Goal: Complete application form: Complete application form

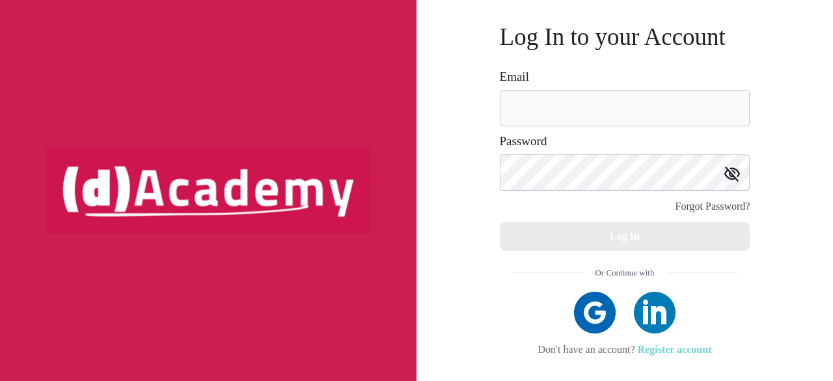
click at [699, 347] on link "Register account" at bounding box center [675, 349] width 74 height 11
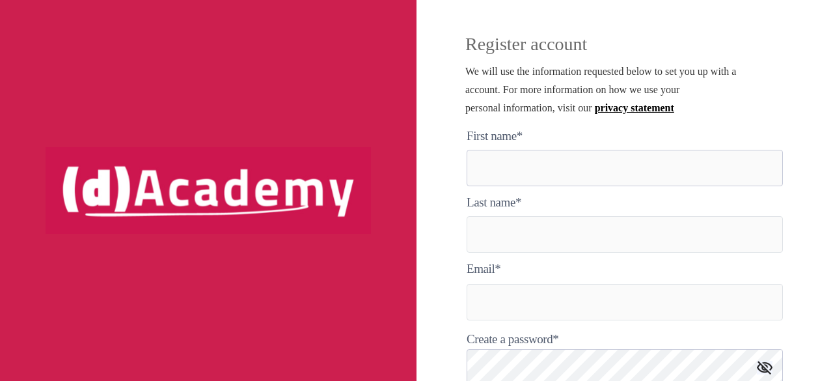
click at [545, 178] on here "text" at bounding box center [625, 168] width 316 height 36
type here "*******"
click at [558, 232] on input "text" at bounding box center [625, 234] width 316 height 36
type input "*******"
click at [553, 318] on input "text" at bounding box center [625, 302] width 316 height 36
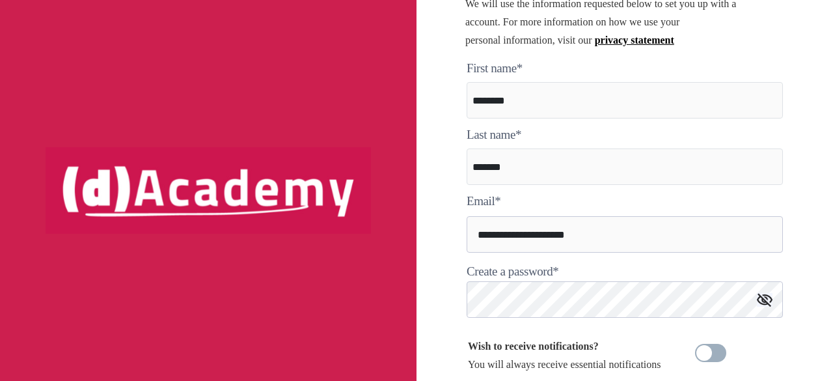
scroll to position [130, 0]
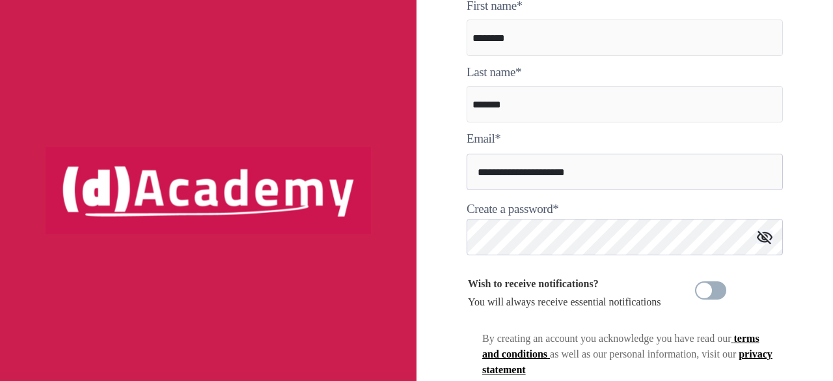
type input "**********"
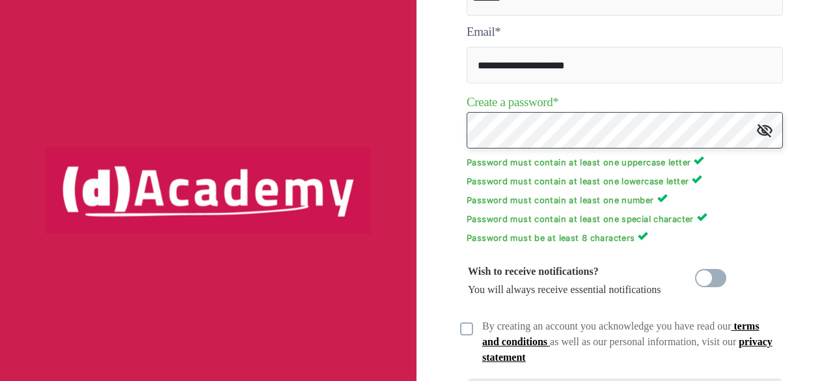
scroll to position [306, 0]
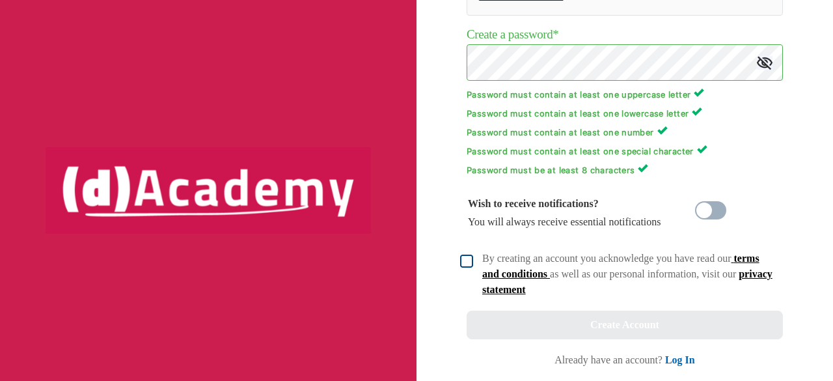
click at [468, 264] on img at bounding box center [466, 260] width 13 height 13
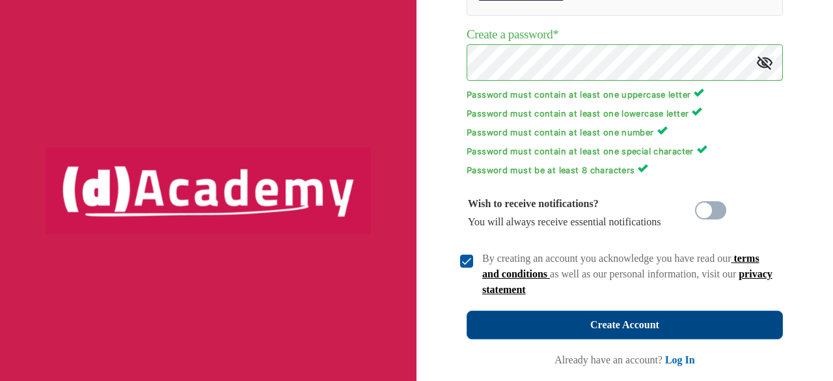
click at [643, 334] on div "Create Account" at bounding box center [624, 325] width 69 height 18
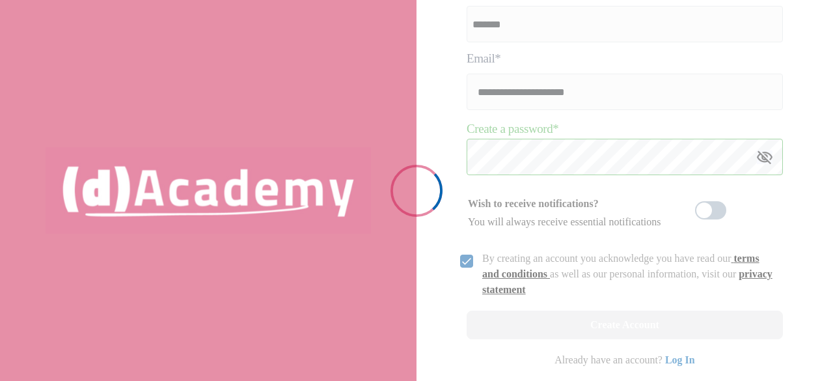
scroll to position [210, 0]
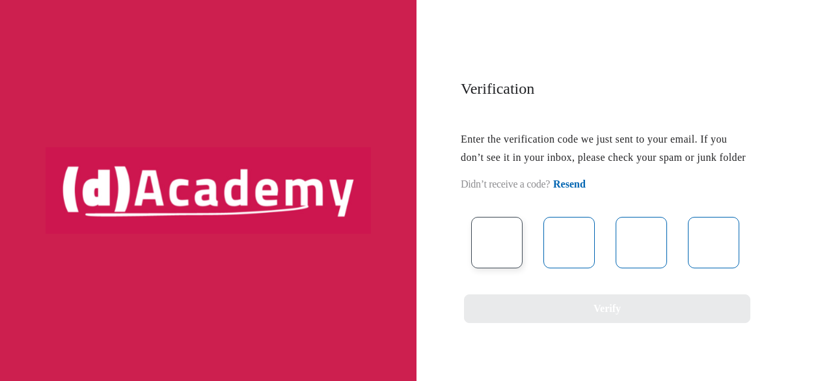
click at [507, 263] on input "text" at bounding box center [496, 242] width 51 height 51
type input "*"
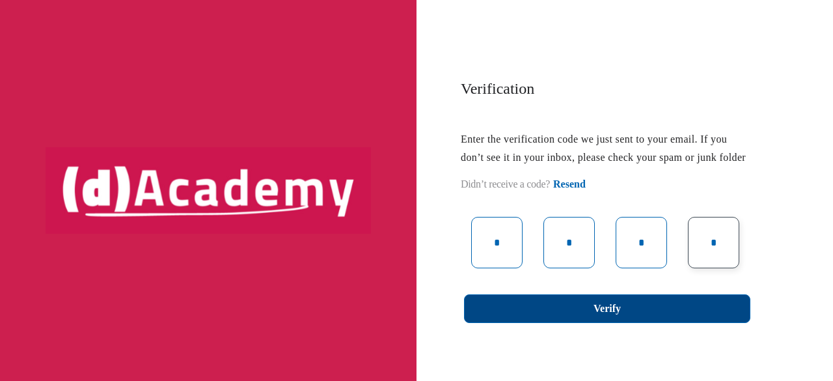
type input "*"
click at [579, 323] on button "Verify" at bounding box center [607, 308] width 286 height 29
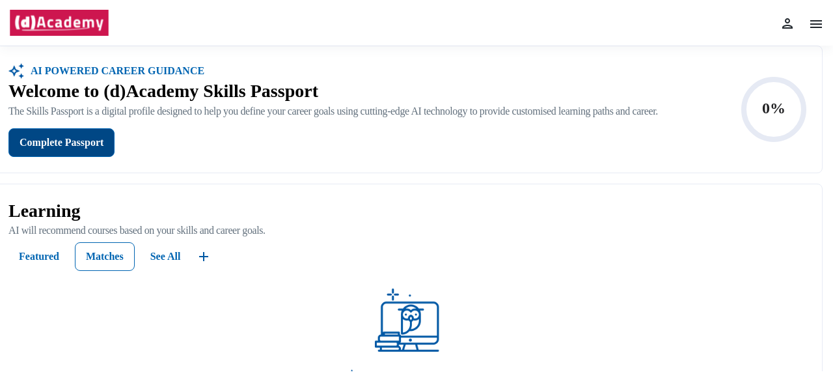
click at [58, 135] on div "Complete Passport" at bounding box center [62, 142] width 84 height 18
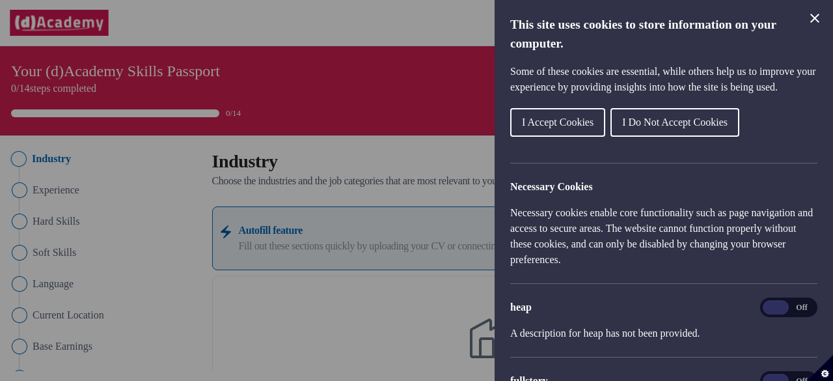
click at [586, 128] on span "I Accept Cookies" at bounding box center [558, 121] width 72 height 11
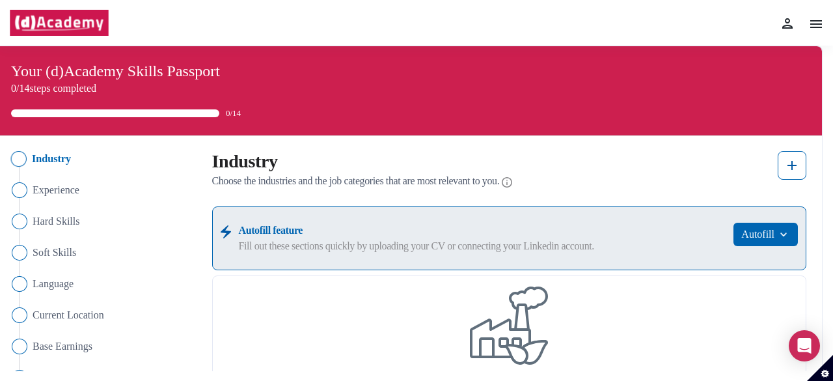
click at [634, 232] on icon at bounding box center [628, 236] width 12 height 9
click at [785, 234] on img "button" at bounding box center [782, 234] width 16 height 13
click at [748, 266] on link "Upload from CV" at bounding box center [745, 266] width 103 height 26
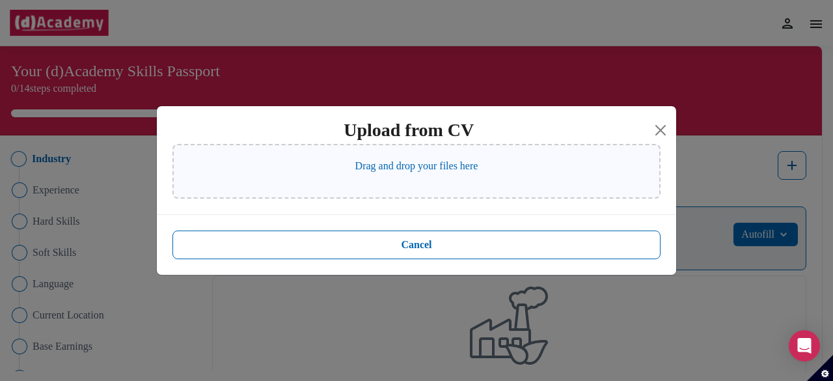
click at [436, 165] on p "Drag and drop your files here" at bounding box center [416, 166] width 123 height 16
click at [434, 169] on p "Drag and drop your files here" at bounding box center [416, 166] width 123 height 16
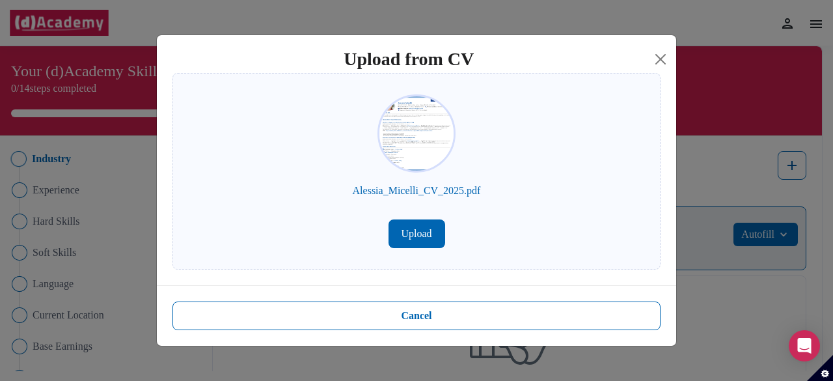
click at [422, 236] on button "Upload" at bounding box center [416, 233] width 57 height 29
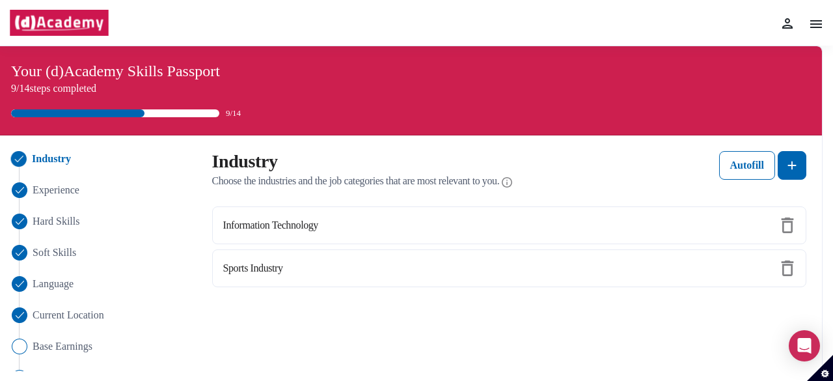
click at [789, 262] on img at bounding box center [788, 268] width 16 height 16
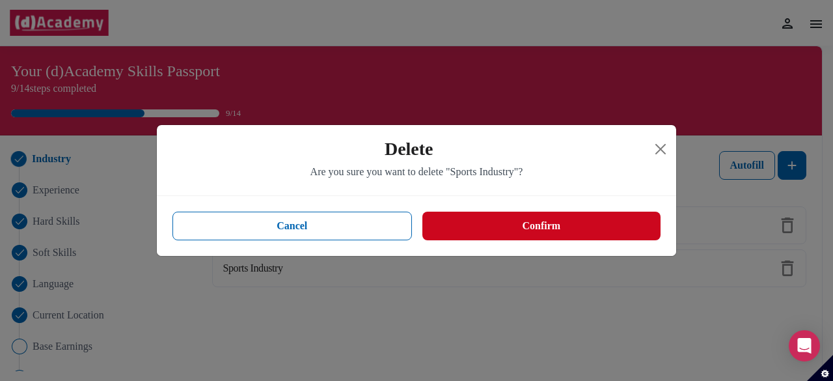
click at [541, 219] on button "Confirm" at bounding box center [541, 225] width 238 height 29
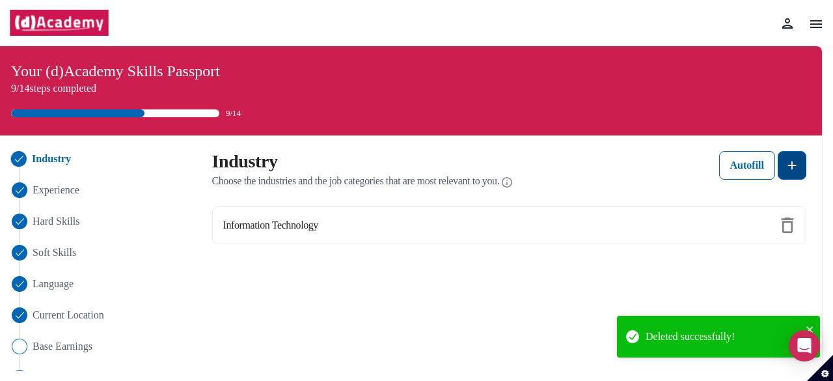
click at [798, 165] on img at bounding box center [792, 165] width 16 height 16
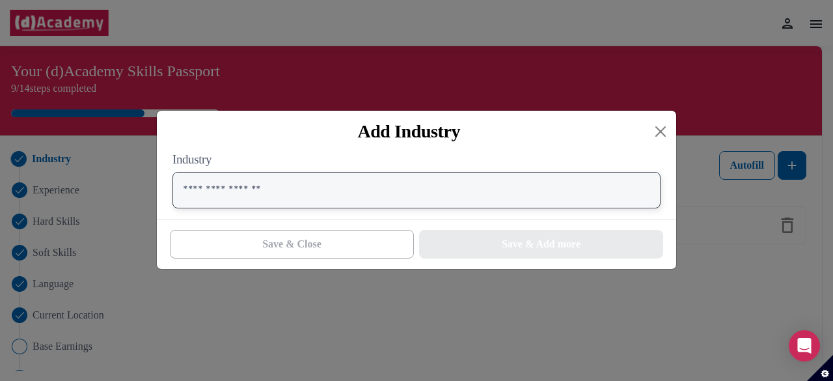
click at [414, 183] on input "text" at bounding box center [416, 190] width 488 height 36
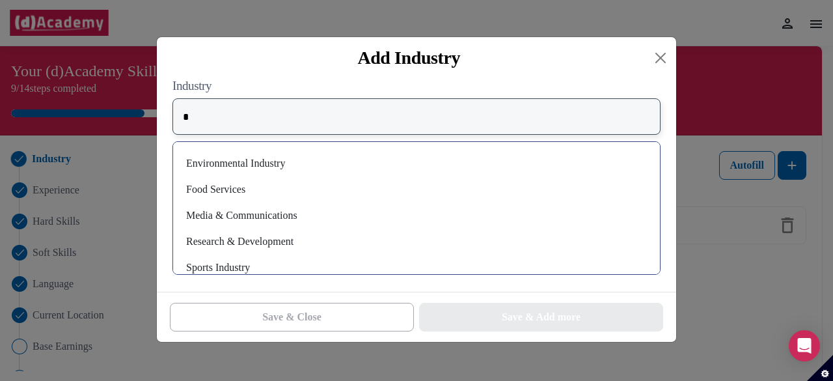
scroll to position [117, 0]
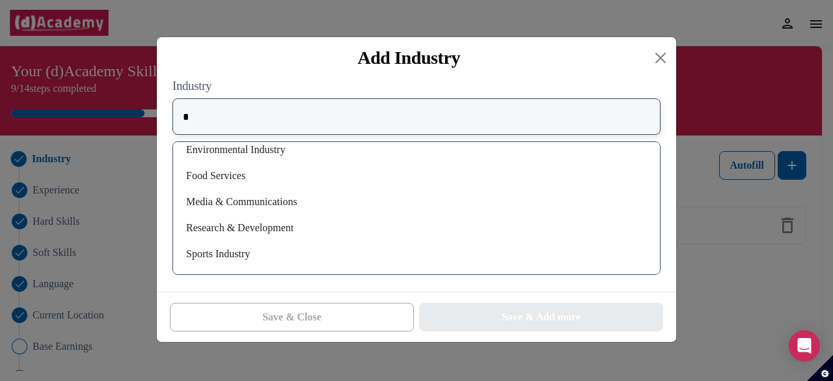
type input "*"
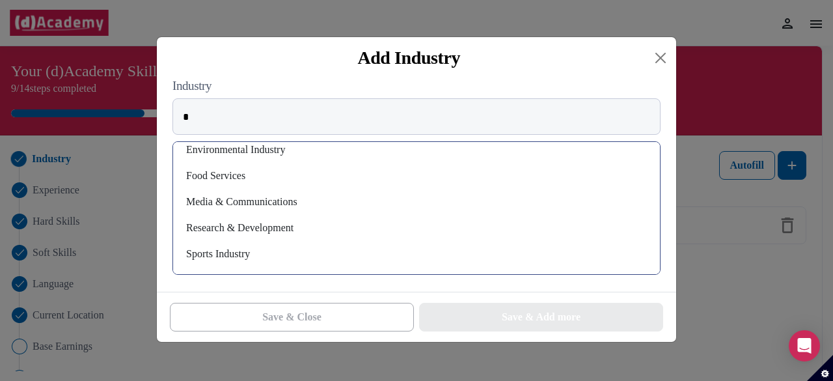
click at [316, 231] on div "Research & Development" at bounding box center [416, 227] width 466 height 21
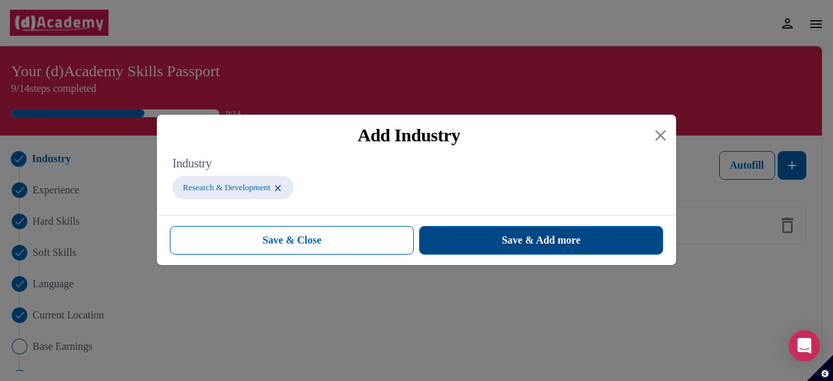
click at [530, 243] on span "Save & Add more" at bounding box center [541, 240] width 79 height 16
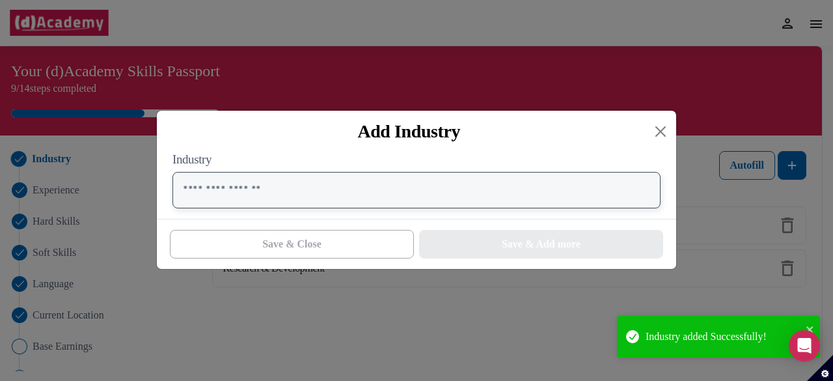
click at [413, 191] on input "text" at bounding box center [416, 190] width 488 height 36
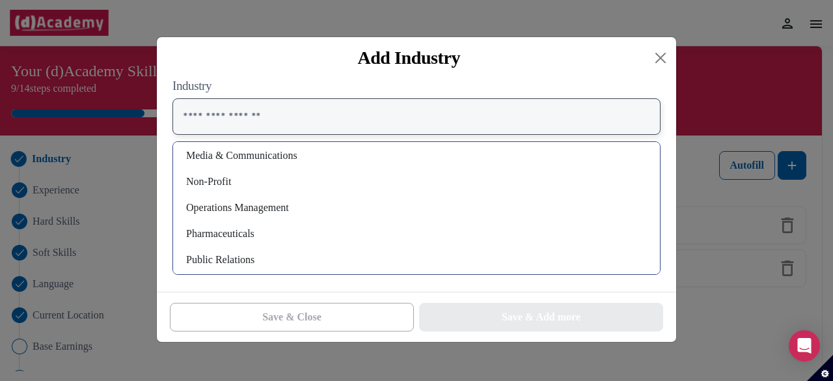
scroll to position [768, 0]
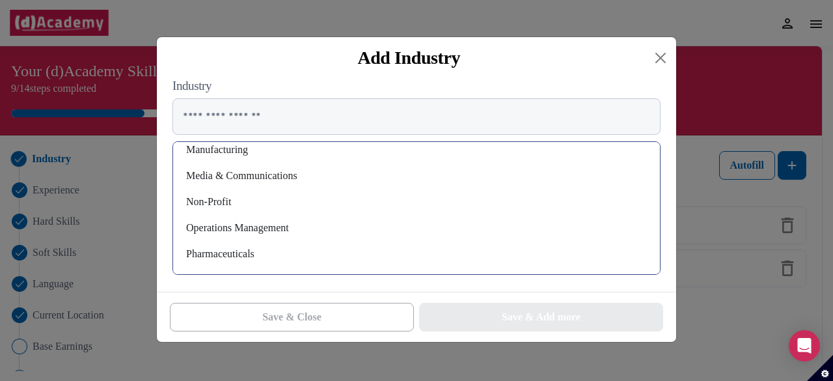
click at [264, 228] on div "Operations Management" at bounding box center [416, 227] width 466 height 21
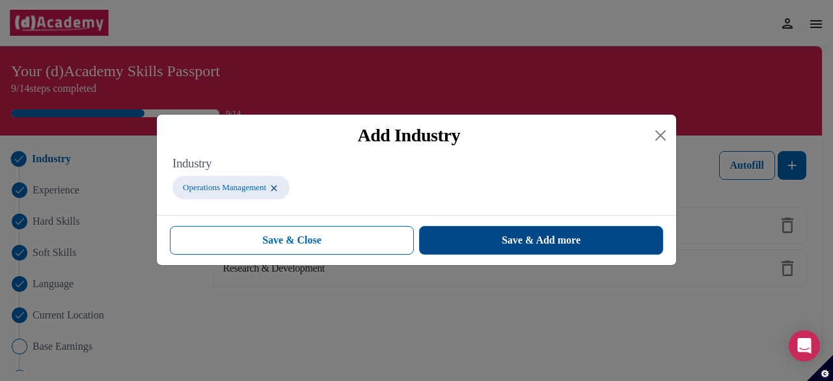
click at [467, 244] on button "Save & Add more" at bounding box center [541, 240] width 244 height 29
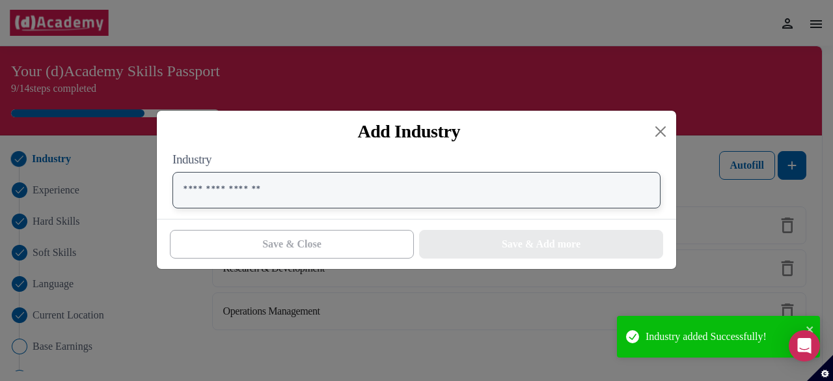
click at [339, 208] on input "text" at bounding box center [416, 190] width 488 height 36
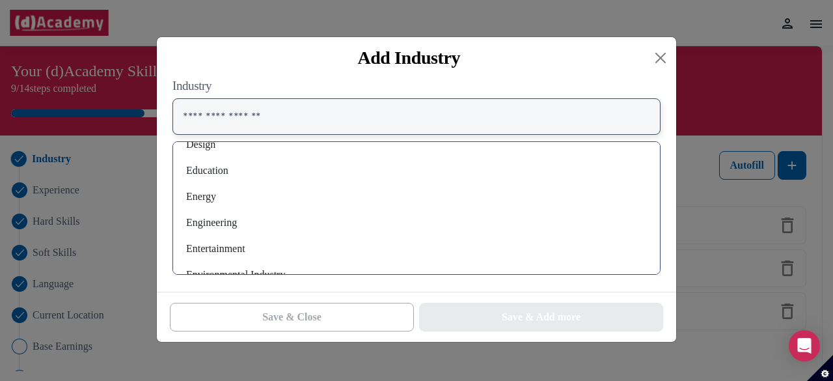
scroll to position [325, 0]
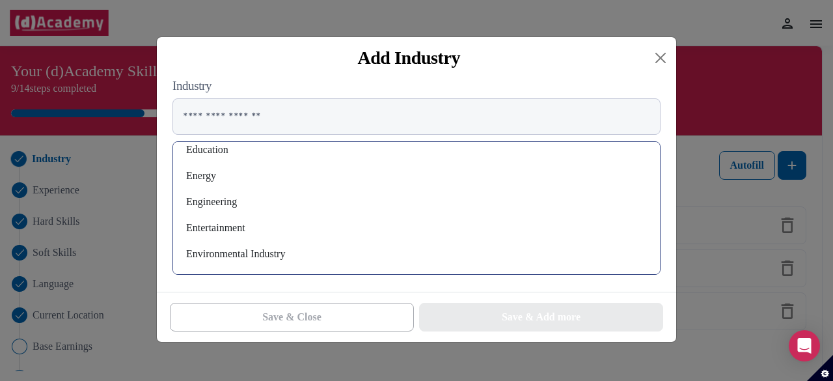
click at [233, 204] on div "Engineering" at bounding box center [416, 201] width 466 height 21
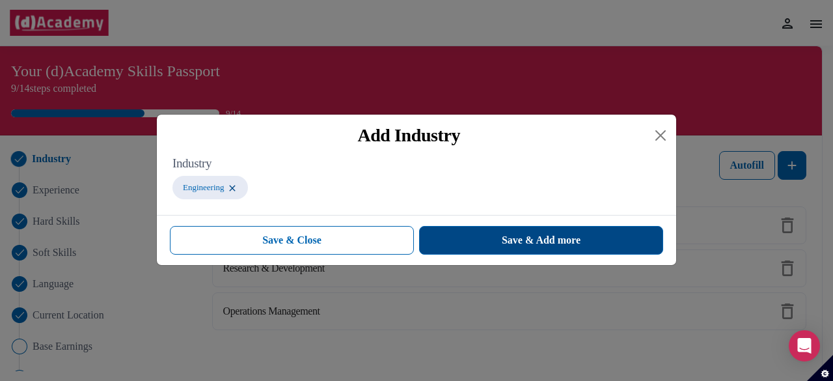
click at [498, 247] on button "Save & Add more" at bounding box center [541, 240] width 244 height 29
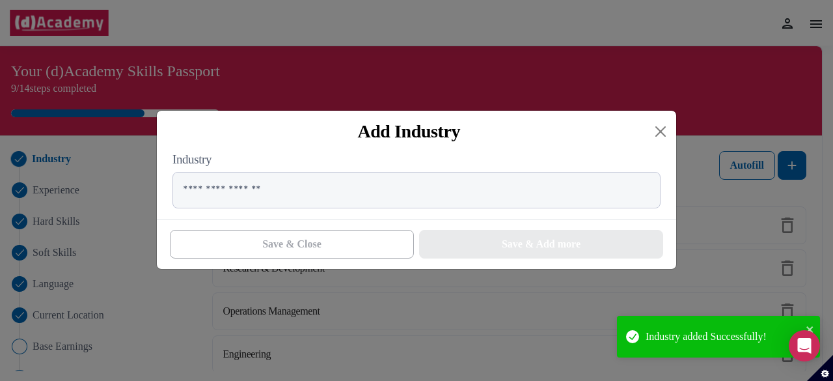
click at [459, 210] on div "Industry" at bounding box center [416, 185] width 519 height 66
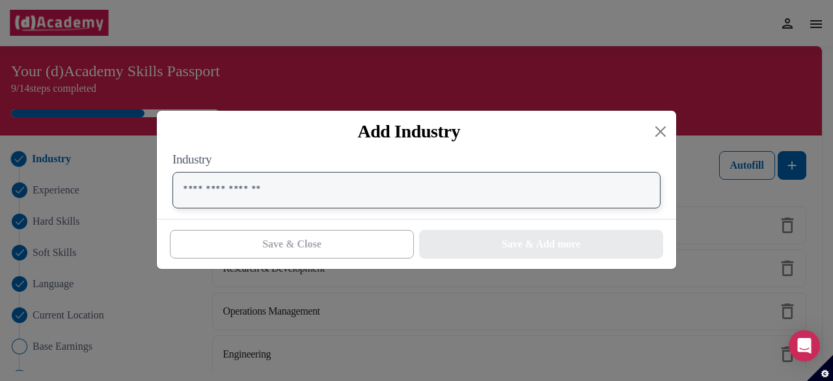
click at [459, 201] on input "text" at bounding box center [416, 190] width 488 height 36
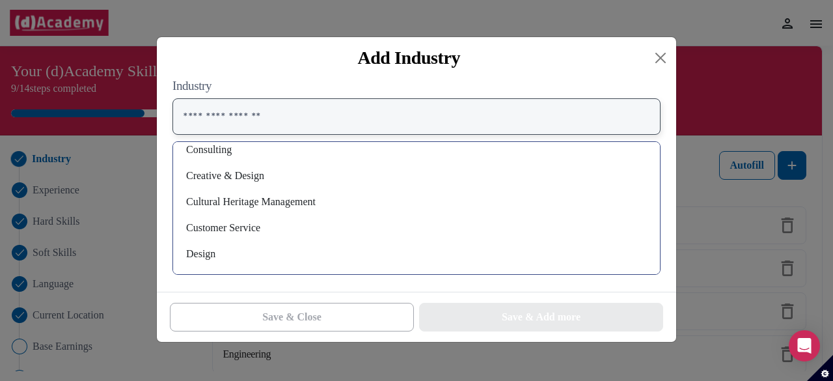
scroll to position [65, 0]
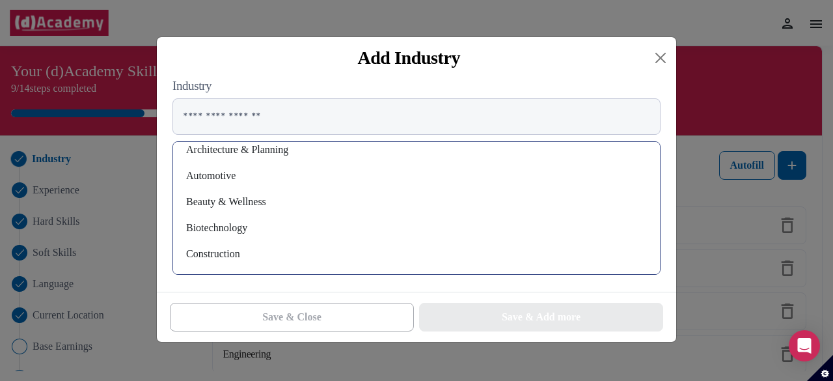
click at [245, 230] on div "Biotechnology" at bounding box center [416, 227] width 466 height 21
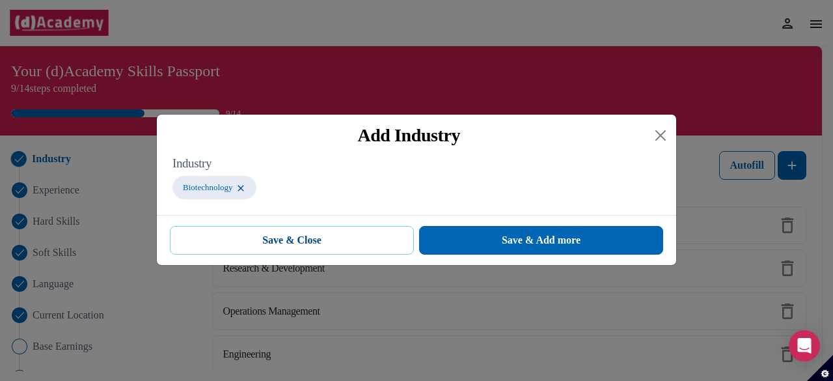
click at [318, 248] on span "Save & Close" at bounding box center [291, 240] width 59 height 16
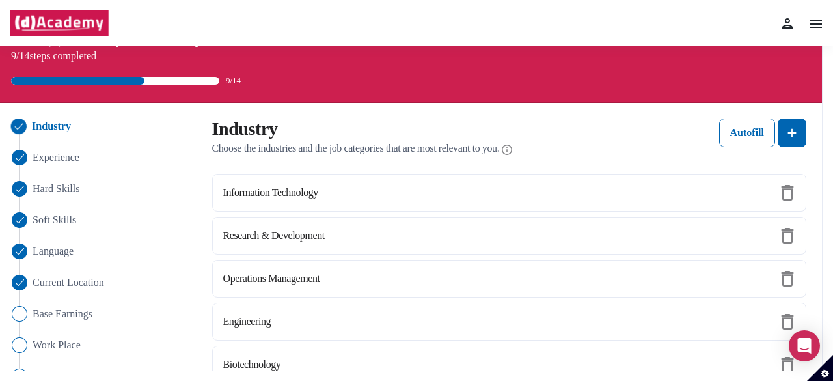
scroll to position [0, 0]
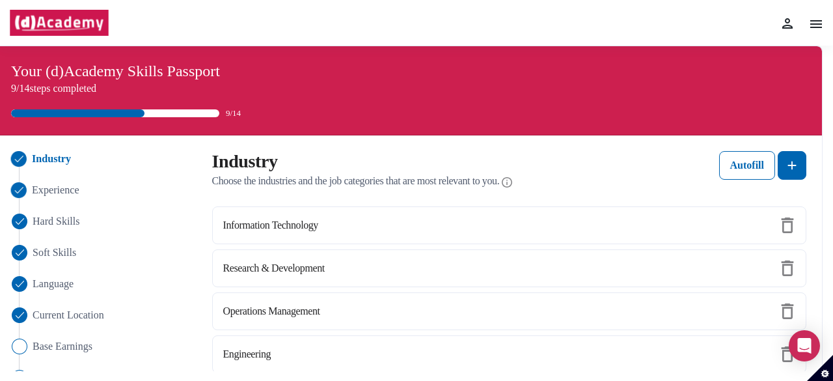
click at [66, 195] on span "Experience" at bounding box center [55, 190] width 47 height 16
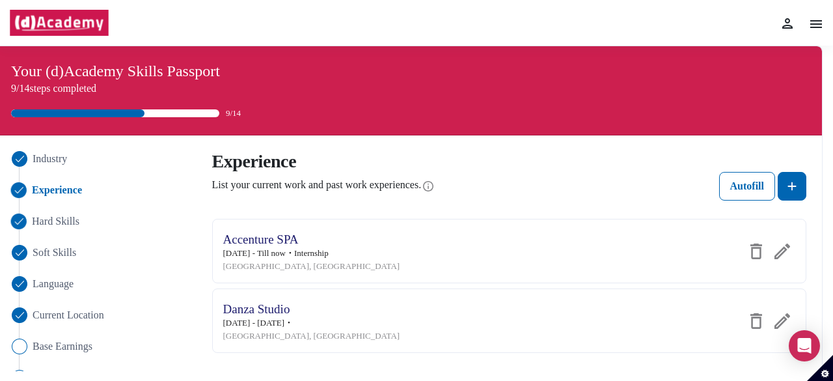
scroll to position [65, 0]
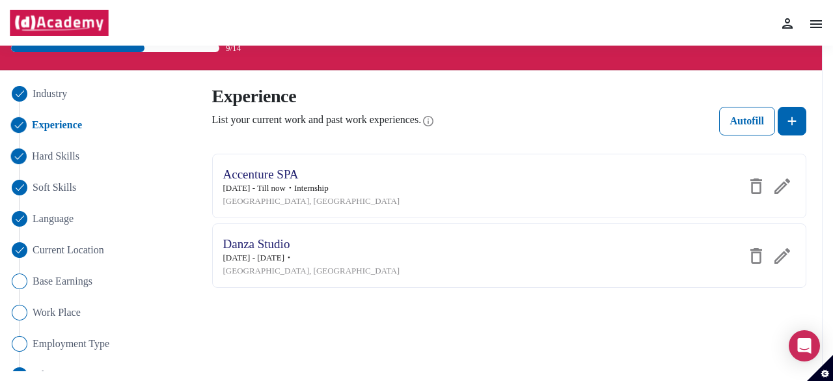
click at [50, 150] on span "Hard Skills" at bounding box center [55, 156] width 47 height 16
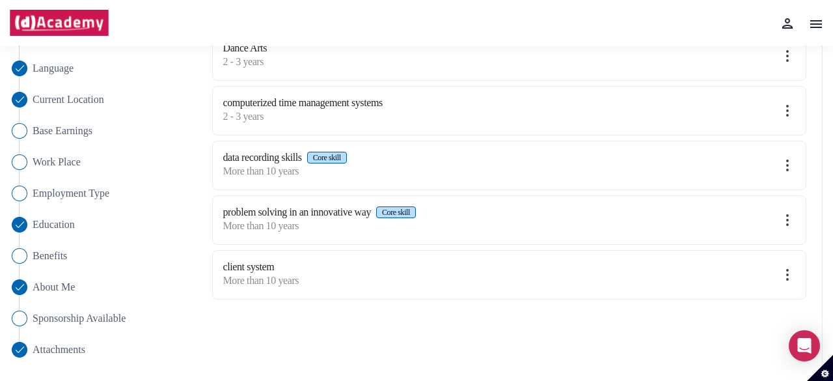
scroll to position [217, 0]
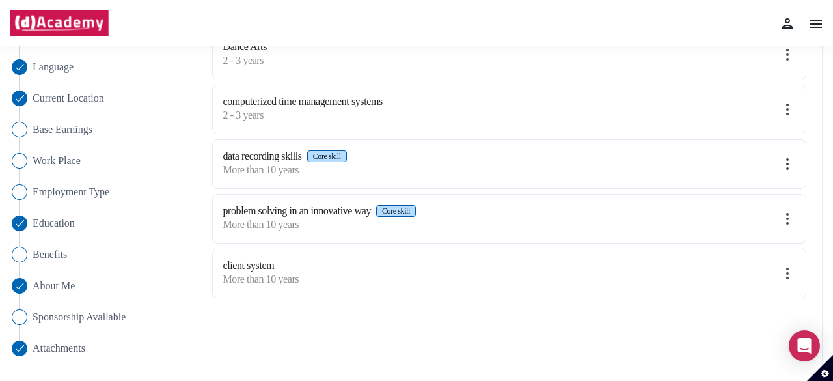
click at [782, 269] on img at bounding box center [788, 273] width 16 height 16
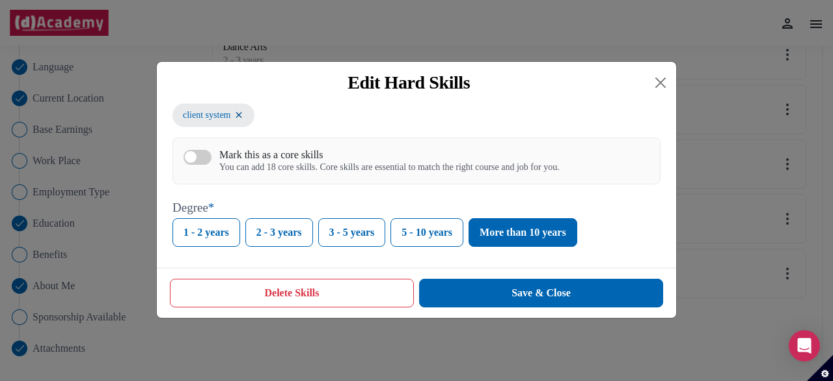
click at [355, 287] on button "Delete Skills" at bounding box center [292, 292] width 244 height 29
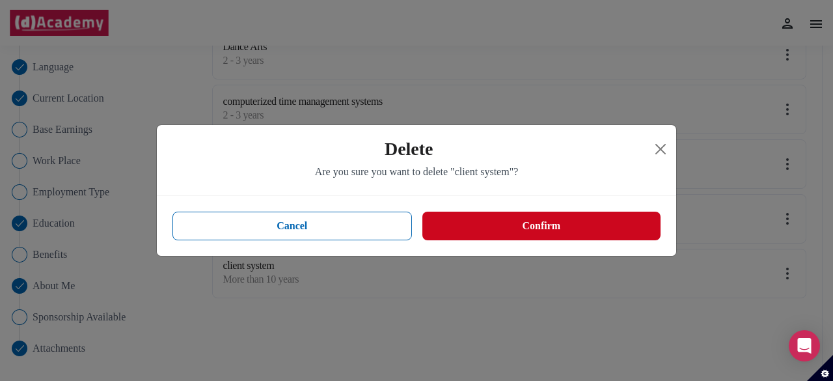
click at [506, 220] on button "Confirm" at bounding box center [541, 225] width 238 height 29
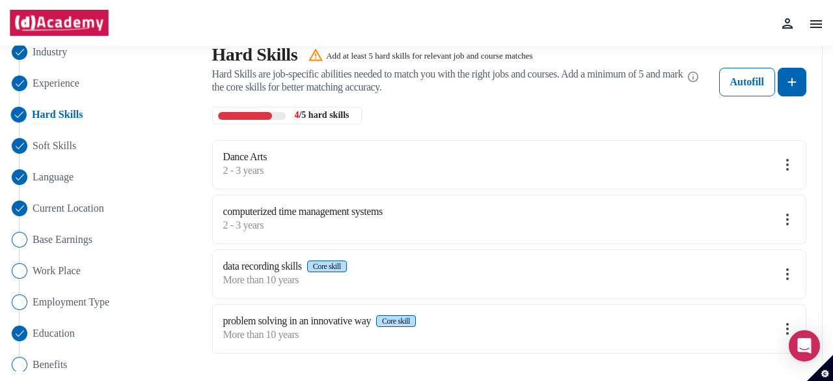
scroll to position [87, 0]
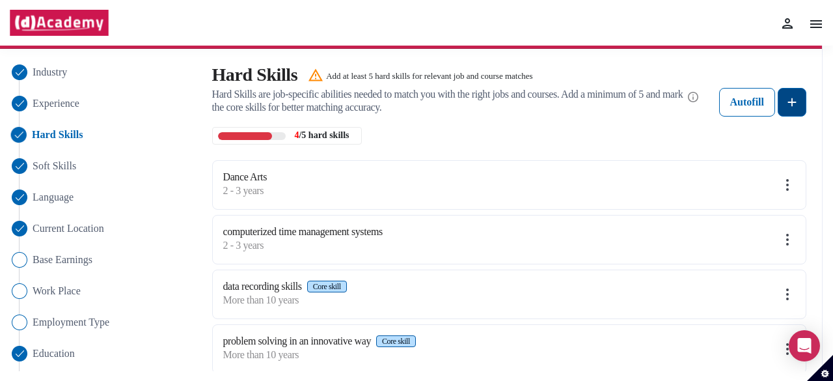
click at [781, 102] on button at bounding box center [792, 102] width 29 height 29
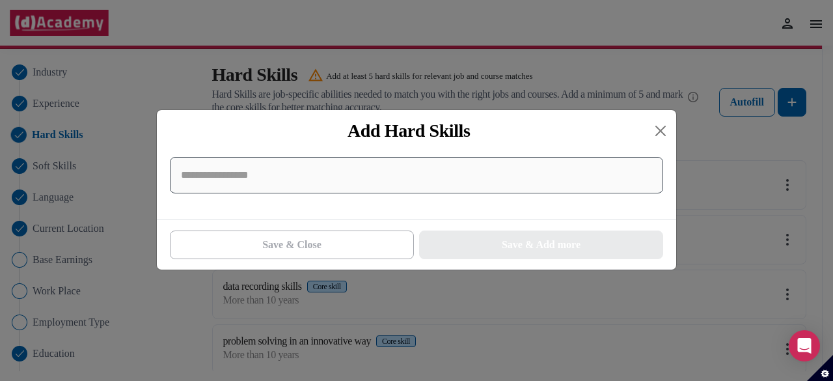
click at [377, 184] on input at bounding box center [416, 175] width 493 height 36
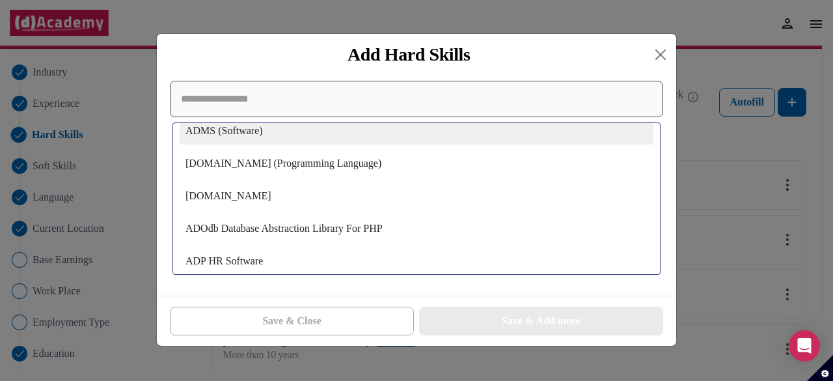
scroll to position [4210, 0]
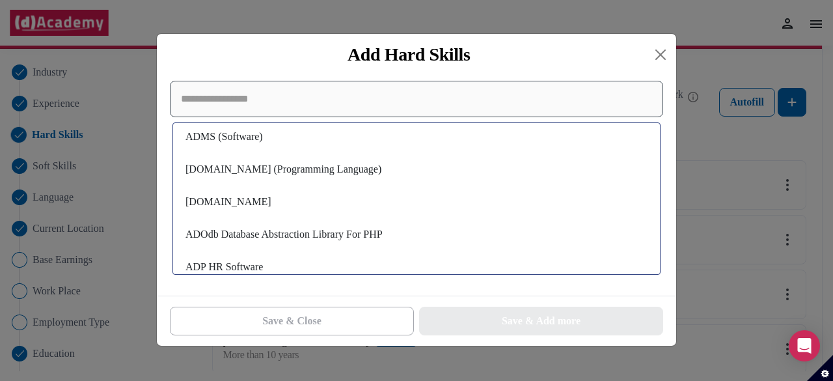
click at [319, 87] on input at bounding box center [416, 99] width 493 height 36
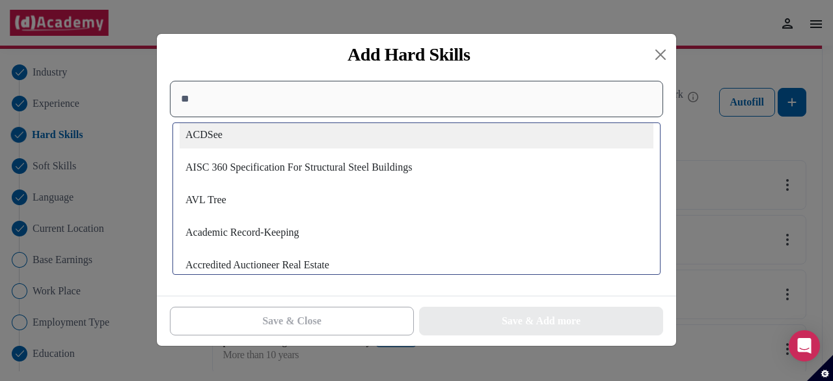
scroll to position [13, 0]
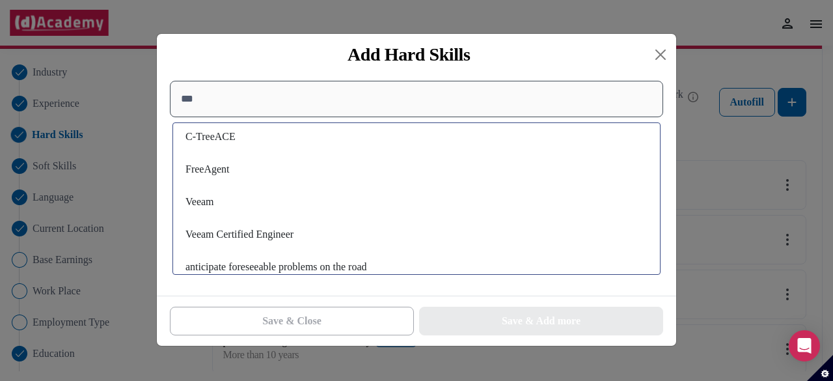
drag, startPoint x: 219, startPoint y: 102, endPoint x: 116, endPoint y: 102, distance: 103.5
click at [116, 102] on div "Add Hard Skills *** C-TreeACE FreeAgent Veeam Veeam Certified Engineer anticipa…" at bounding box center [416, 190] width 833 height 381
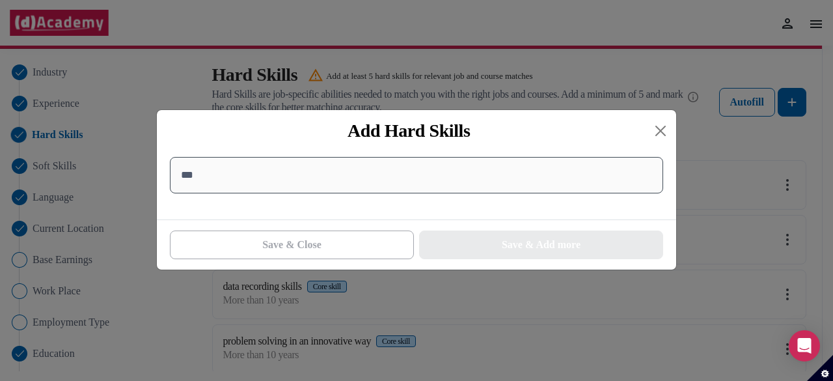
paste input "**********"
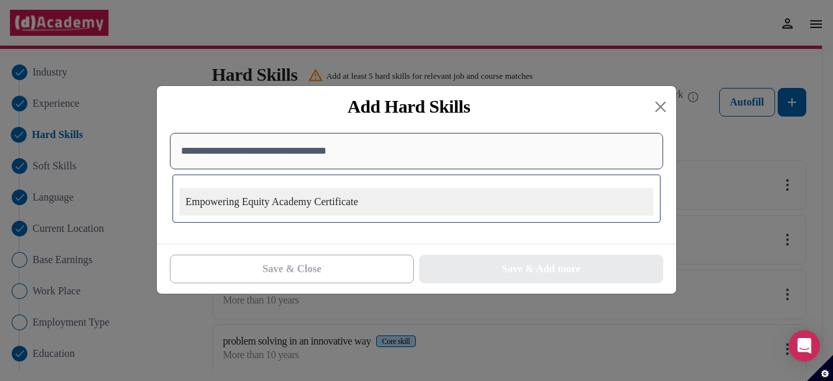
type input "**********"
click at [320, 202] on div "Empowering Equity Academy Certificate" at bounding box center [417, 201] width 474 height 27
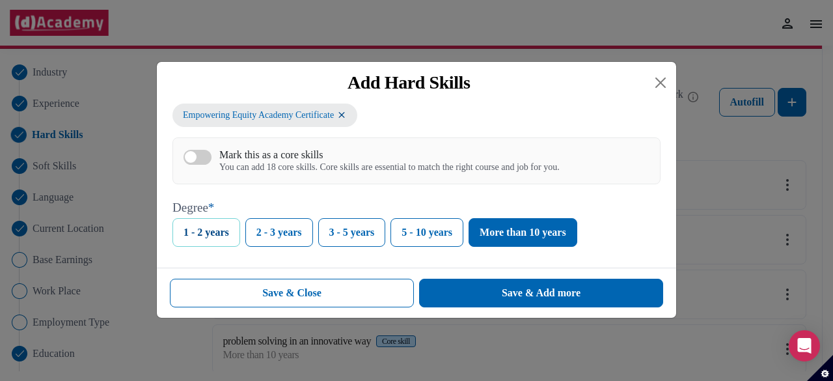
click at [215, 240] on button "1 - 2 years" at bounding box center [206, 232] width 68 height 29
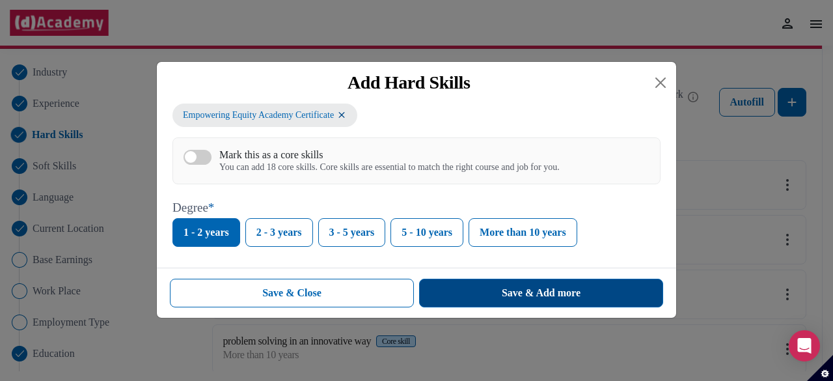
click at [474, 301] on button "Save & Add more" at bounding box center [541, 292] width 244 height 29
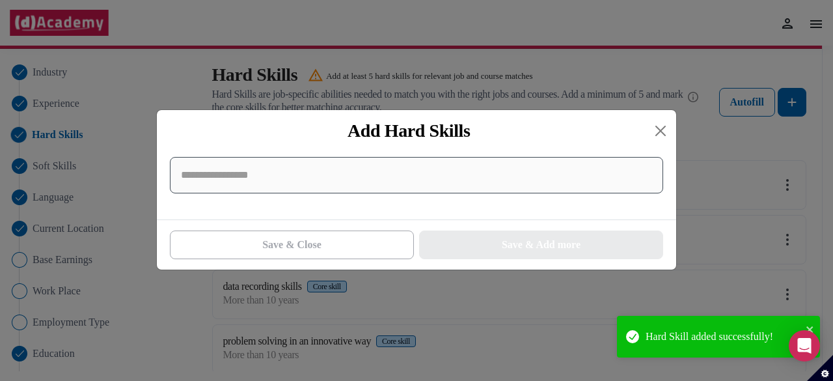
click at [323, 174] on input at bounding box center [416, 175] width 493 height 36
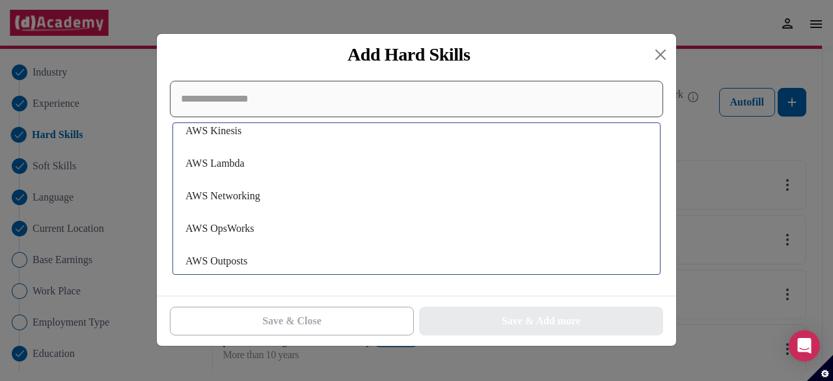
scroll to position [9611, 0]
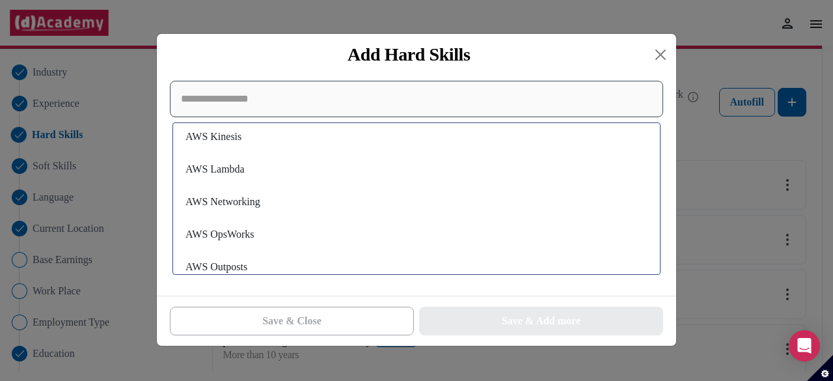
click at [300, 99] on input at bounding box center [416, 99] width 493 height 36
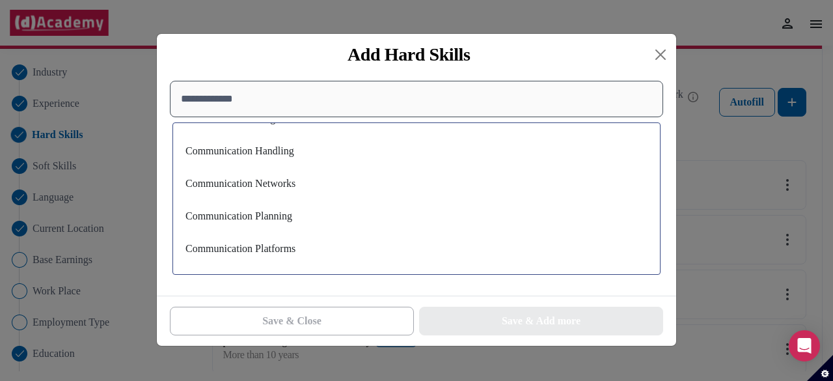
scroll to position [783, 0]
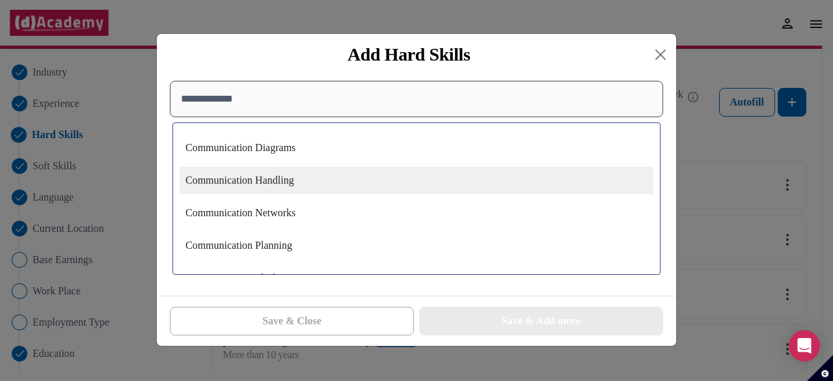
type input "**********"
click at [297, 194] on div "Communication Handling" at bounding box center [417, 180] width 474 height 27
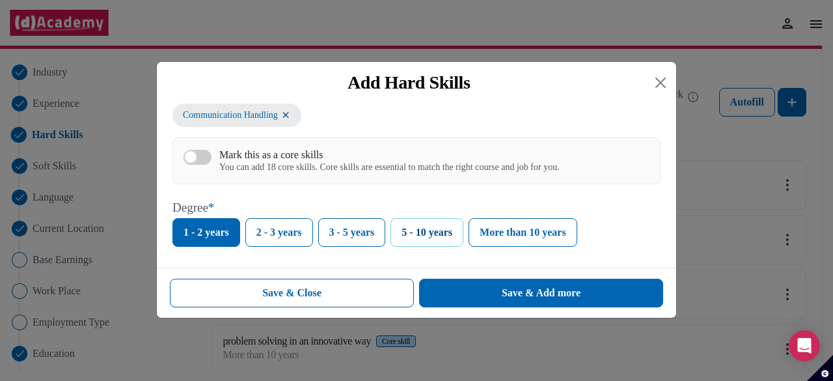
click at [429, 244] on button "5 - 10 years" at bounding box center [426, 232] width 73 height 29
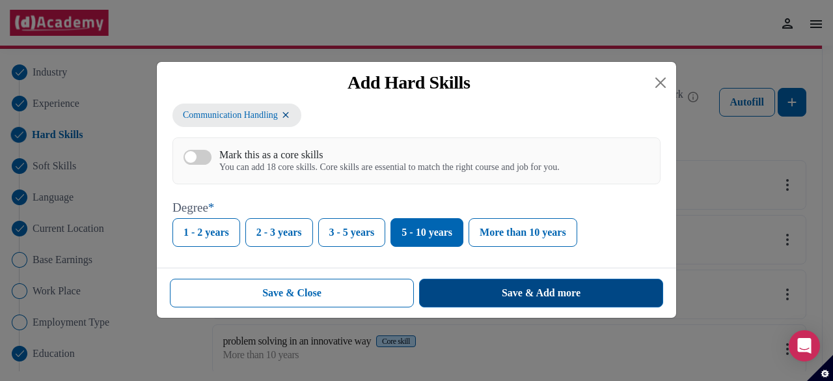
click at [470, 297] on button "Save & Add more" at bounding box center [541, 292] width 244 height 29
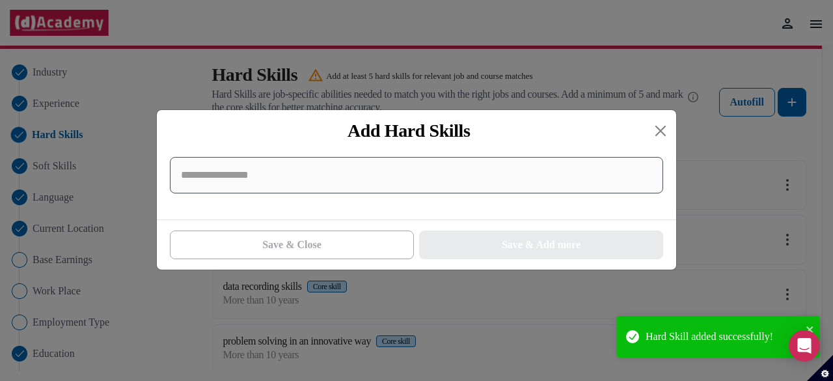
click at [315, 174] on input at bounding box center [416, 175] width 493 height 36
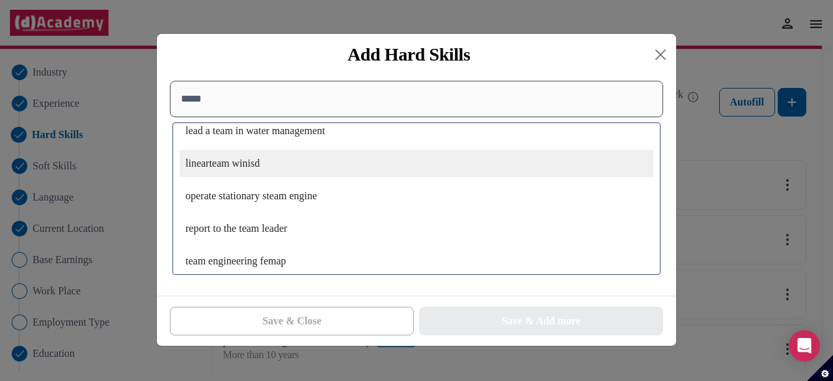
scroll to position [891, 0]
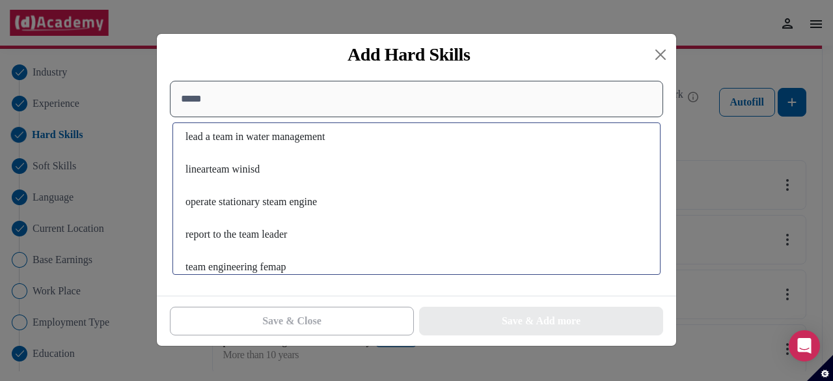
drag, startPoint x: 223, startPoint y: 106, endPoint x: 166, endPoint y: 97, distance: 57.3
click at [166, 97] on div "****" at bounding box center [417, 98] width 504 height 47
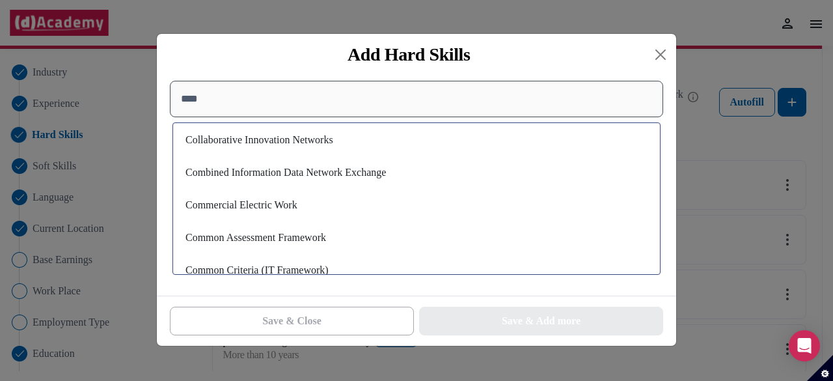
scroll to position [3201, 0]
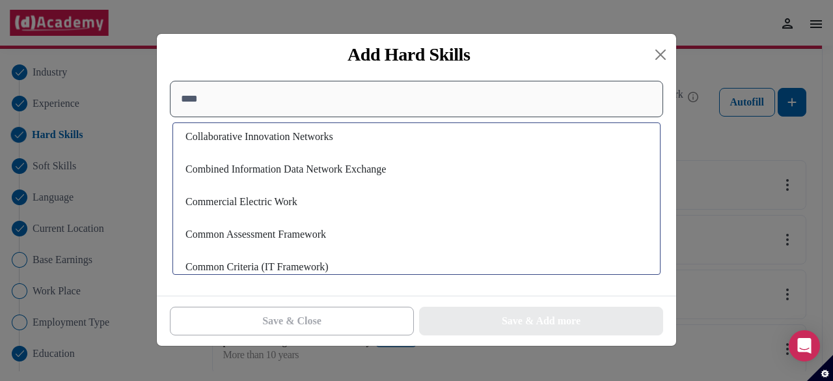
drag, startPoint x: 242, startPoint y: 101, endPoint x: 156, endPoint y: 50, distance: 100.3
click at [128, 83] on div "Add Hard Skills **** AFNetworking AWS Networking AWS OpsWorks Accounts Payable …" at bounding box center [416, 190] width 833 height 381
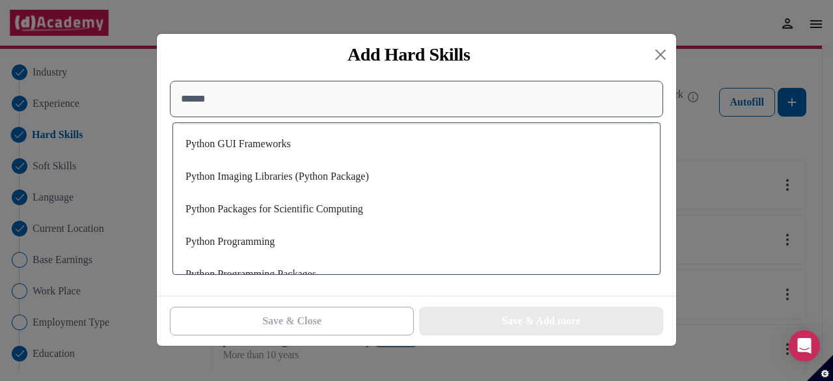
scroll to position [325, 0]
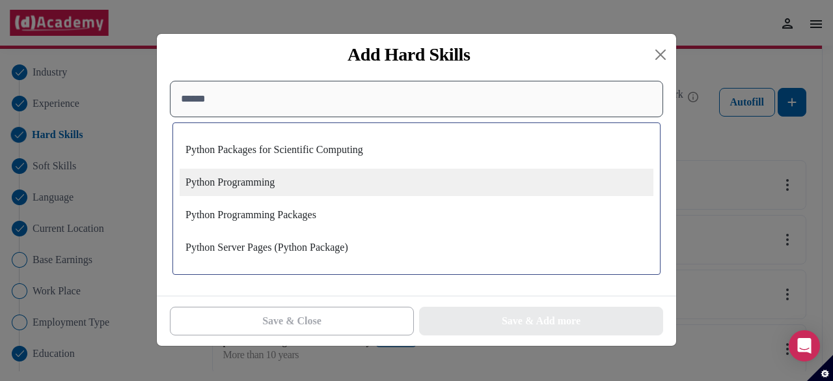
type input "******"
click at [365, 193] on div "Python Programming" at bounding box center [417, 182] width 474 height 27
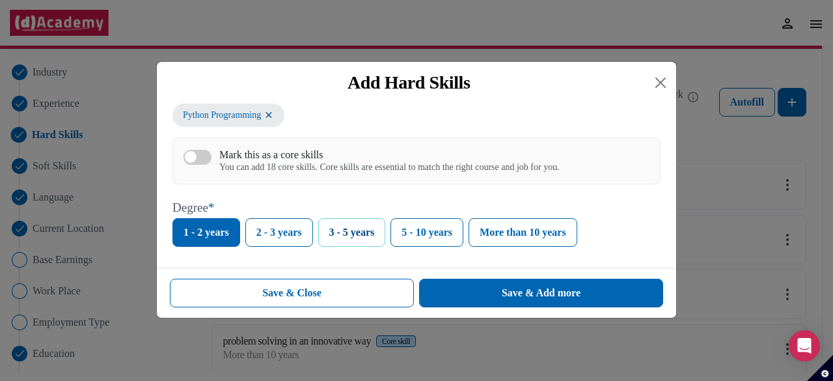
click at [338, 243] on button "3 - 5 years" at bounding box center [352, 232] width 68 height 29
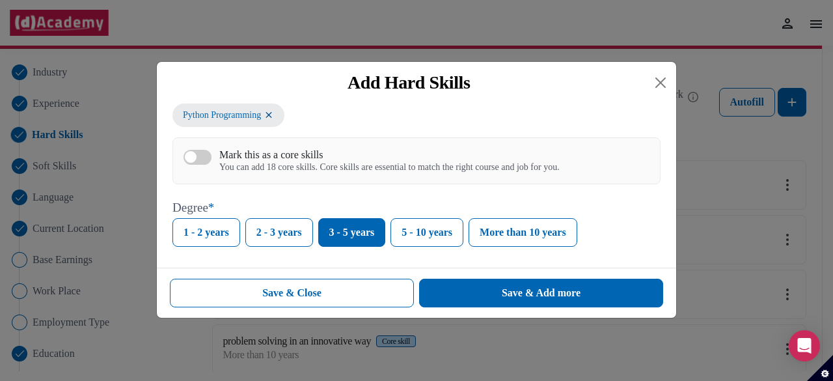
click at [193, 152] on button "Mark this as a core skills You can add 18 core skills. Core skills are essentia…" at bounding box center [197, 157] width 28 height 15
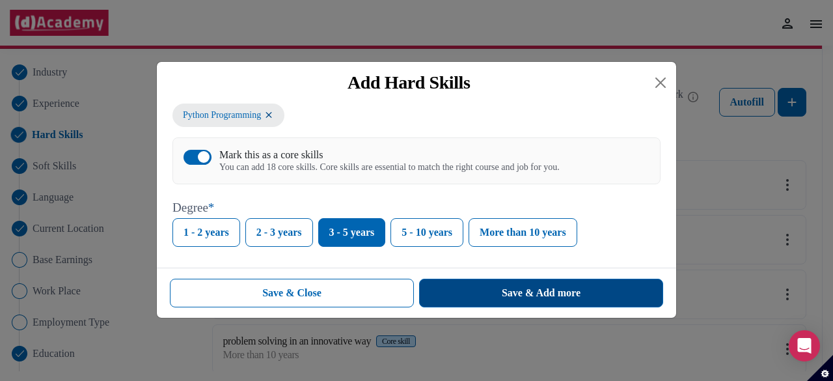
click at [465, 298] on button "Save & Add more" at bounding box center [541, 292] width 244 height 29
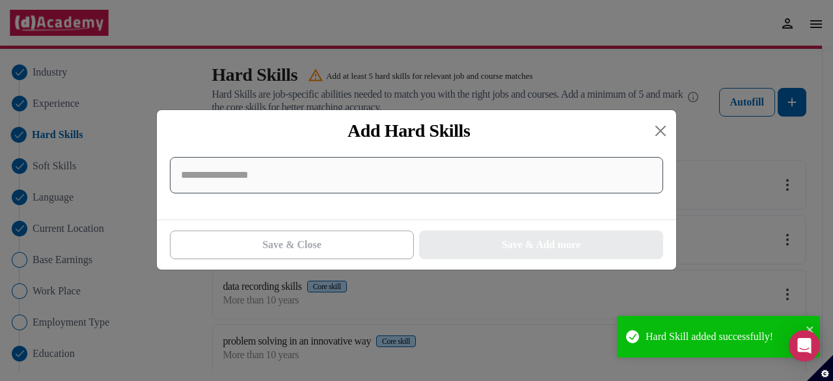
click at [426, 191] on input at bounding box center [416, 175] width 493 height 36
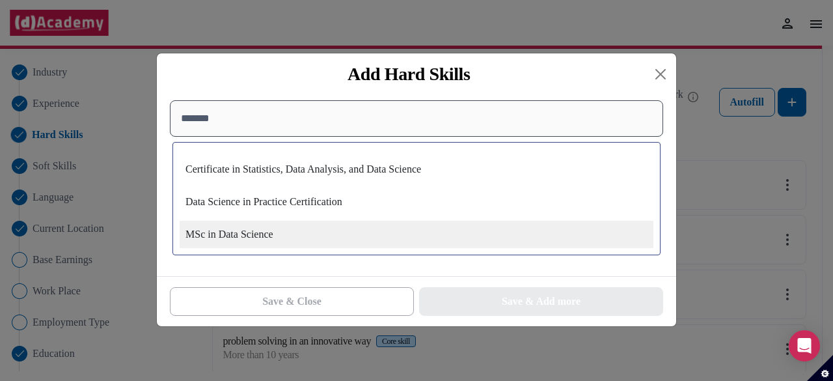
type input "*******"
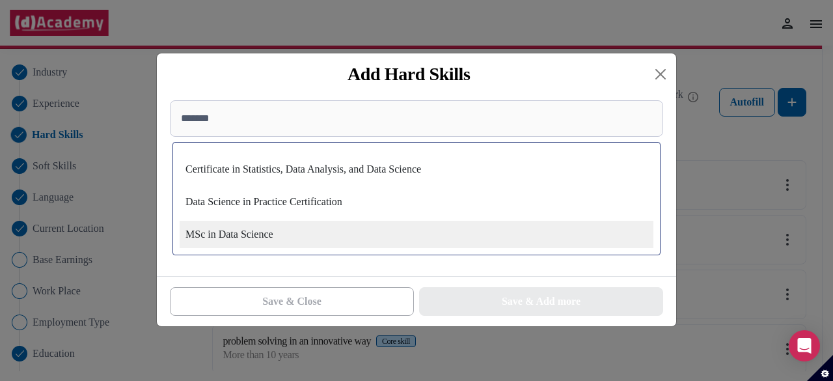
click at [310, 235] on div "MSc in Data Science" at bounding box center [417, 234] width 474 height 27
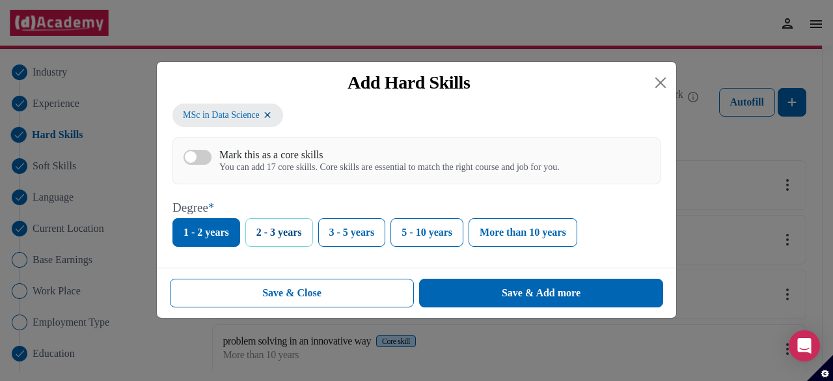
click at [282, 232] on button "2 - 3 years" at bounding box center [279, 232] width 68 height 29
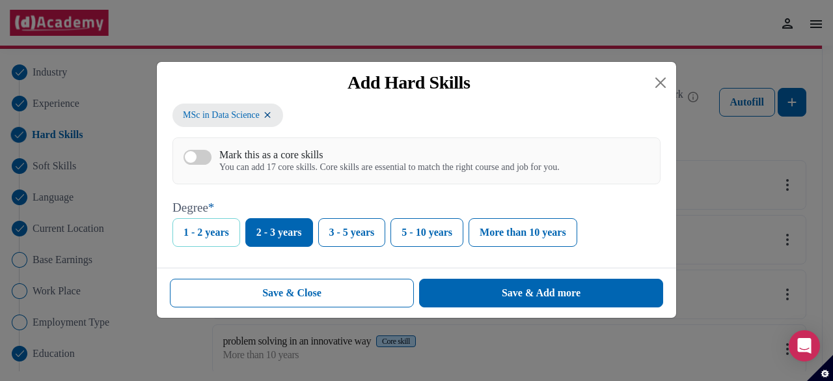
drag, startPoint x: 198, startPoint y: 227, endPoint x: 312, endPoint y: 251, distance: 116.4
click at [199, 227] on button "1 - 2 years" at bounding box center [206, 232] width 68 height 29
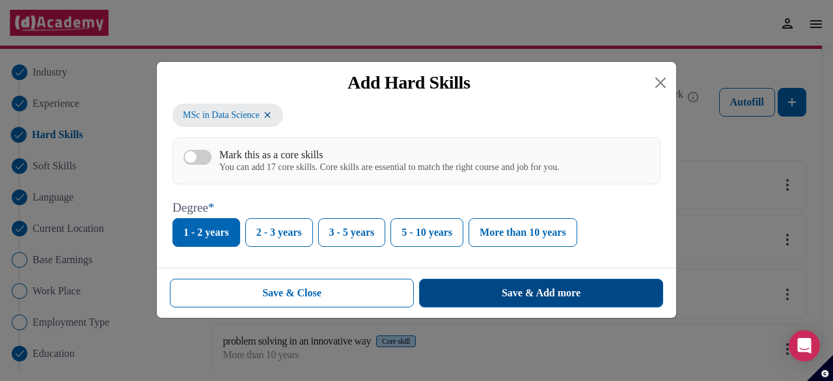
click at [532, 300] on div "Save & Add more" at bounding box center [541, 293] width 79 height 16
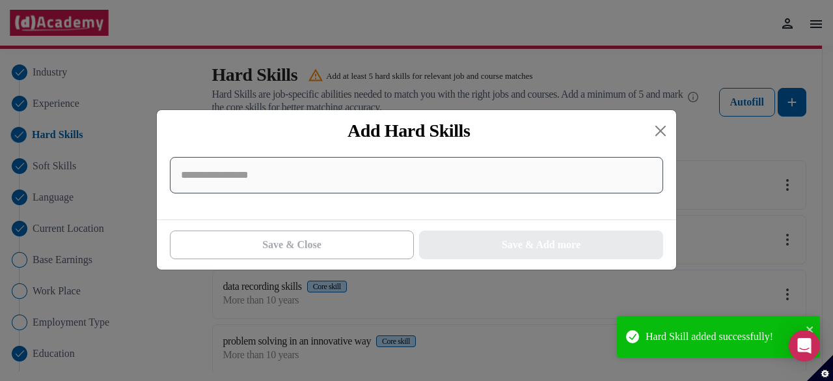
click at [351, 187] on input at bounding box center [416, 175] width 493 height 36
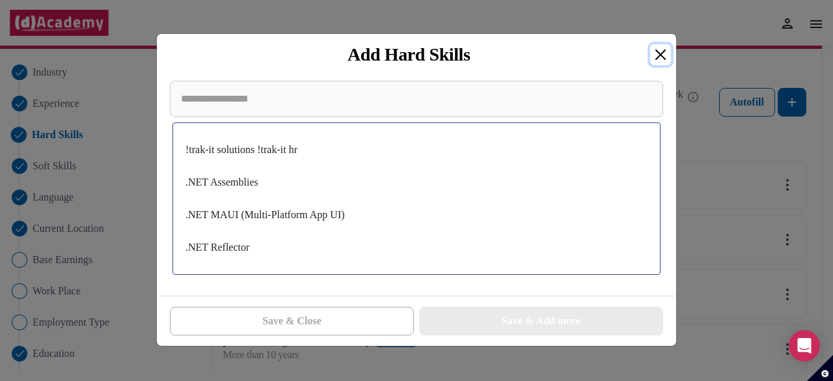
click at [670, 50] on button "Close" at bounding box center [660, 54] width 21 height 21
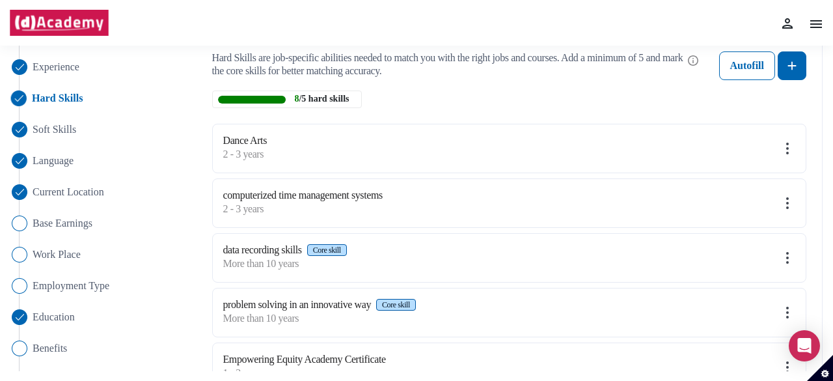
scroll to position [0, 0]
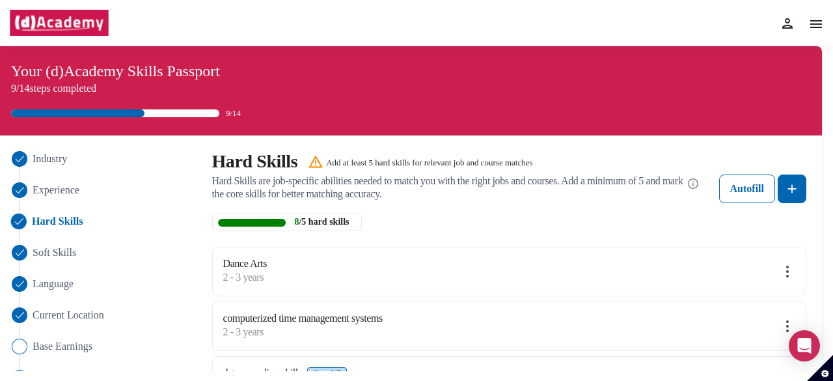
click at [788, 269] on img at bounding box center [788, 272] width 16 height 16
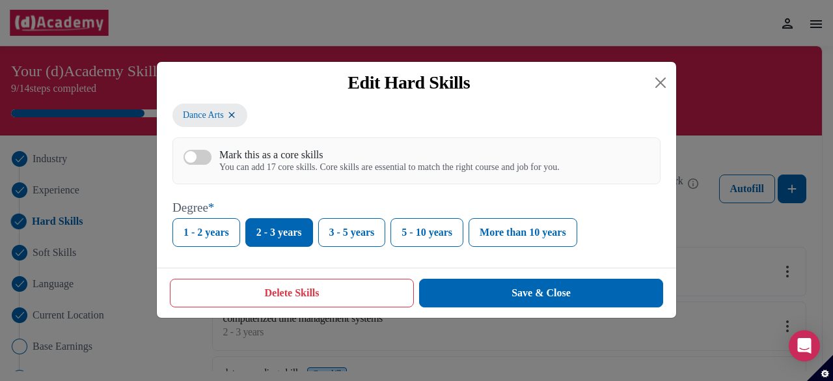
click at [331, 290] on button "Delete Skills" at bounding box center [292, 292] width 244 height 29
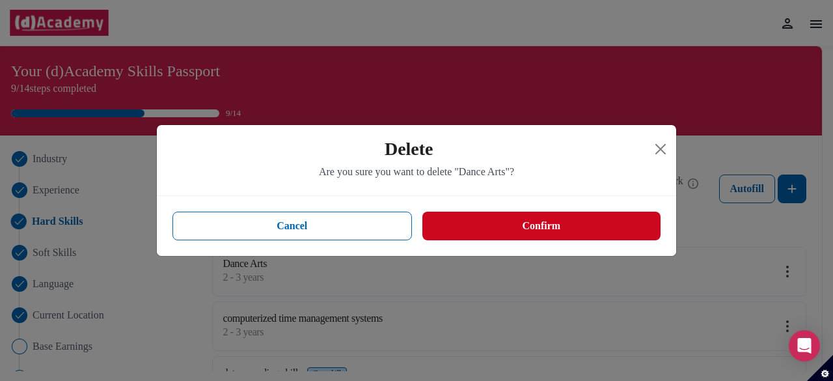
click at [491, 223] on button "Confirm" at bounding box center [541, 225] width 238 height 29
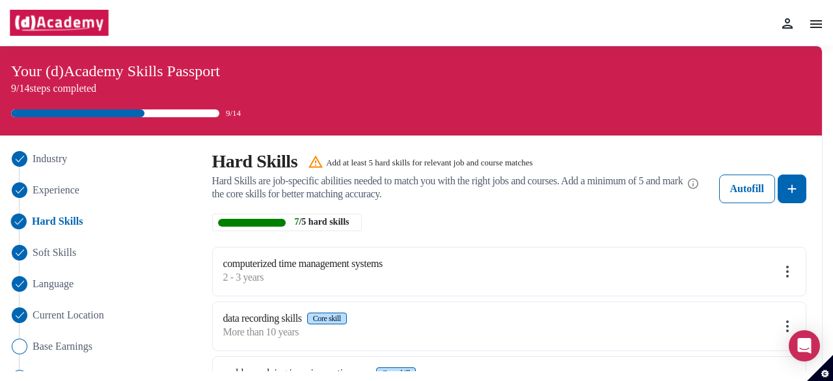
scroll to position [130, 0]
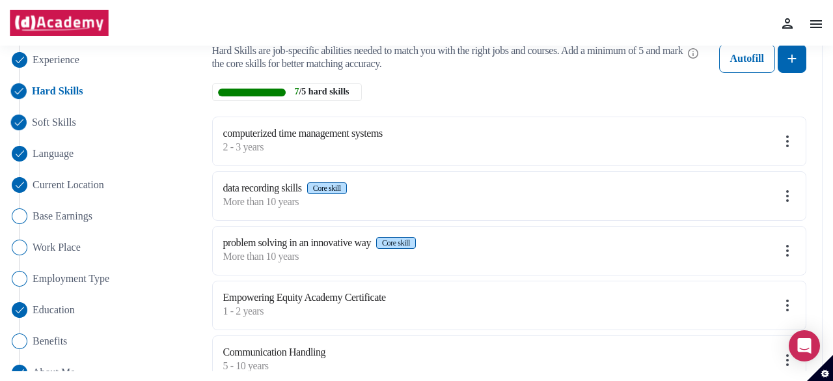
click at [53, 118] on span "Soft Skills" at bounding box center [54, 123] width 44 height 16
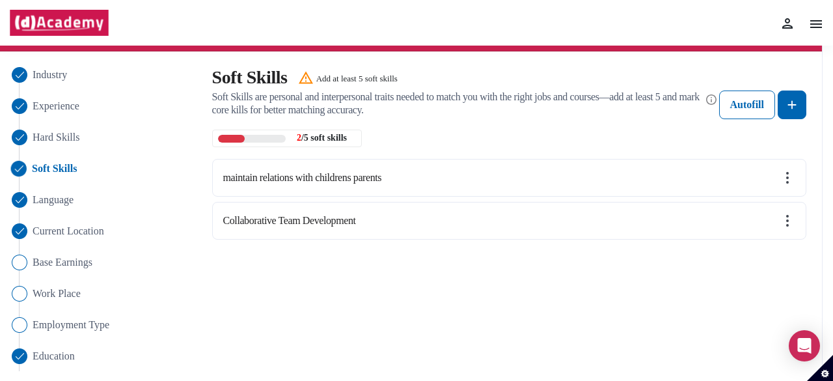
scroll to position [65, 0]
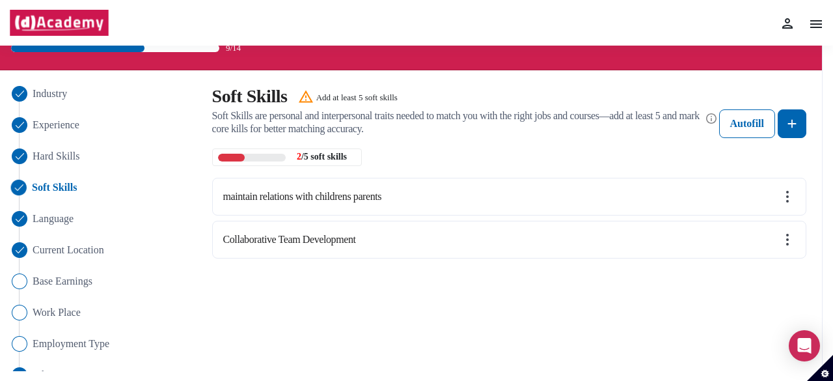
click at [790, 193] on img at bounding box center [788, 197] width 16 height 16
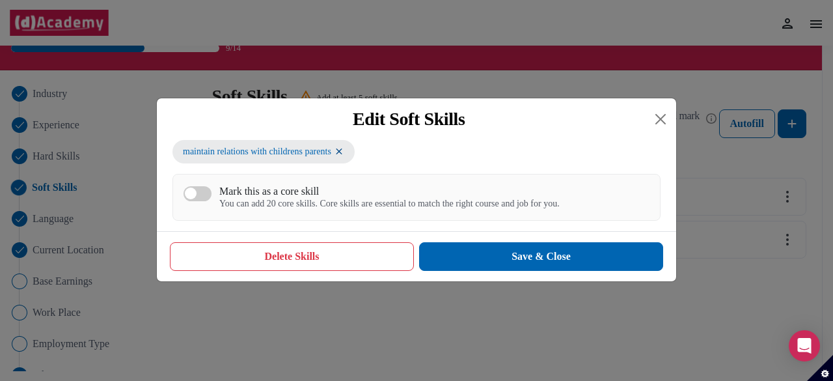
click at [360, 251] on button "Delete Skills" at bounding box center [292, 256] width 244 height 29
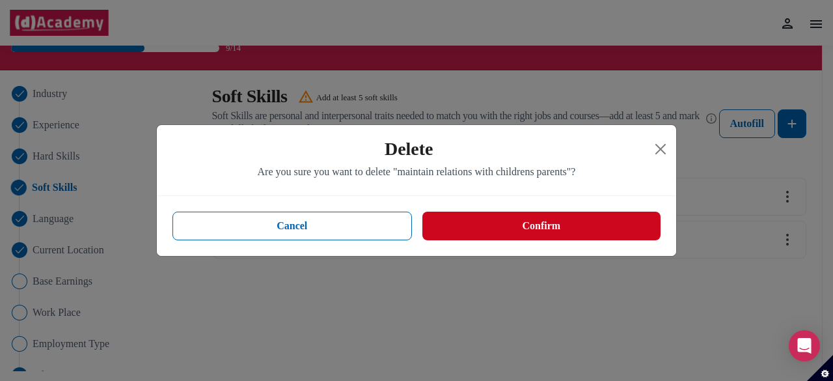
click at [631, 220] on button "Confirm" at bounding box center [541, 225] width 238 height 29
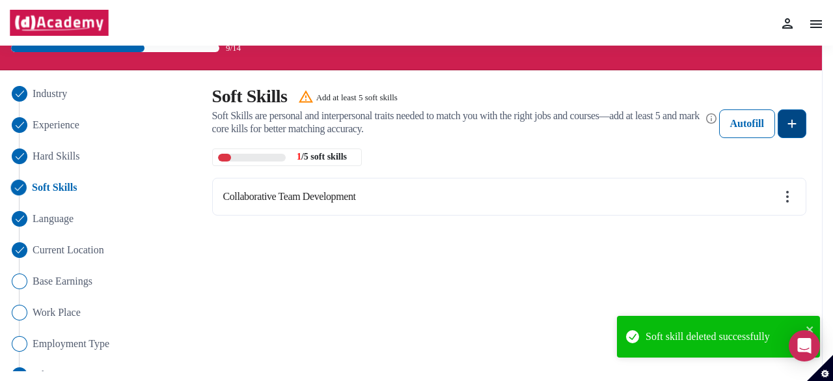
click at [791, 121] on img at bounding box center [792, 124] width 16 height 16
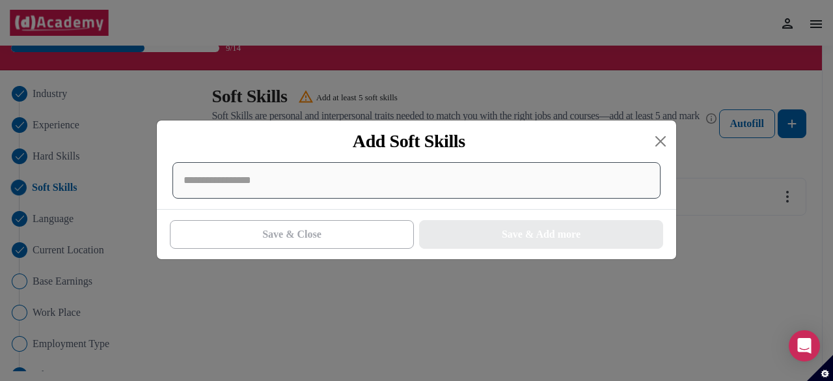
click at [427, 172] on div at bounding box center [416, 180] width 488 height 36
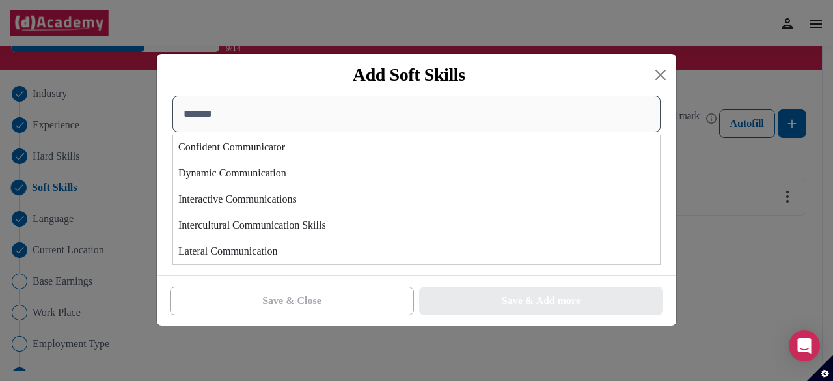
scroll to position [0, 0]
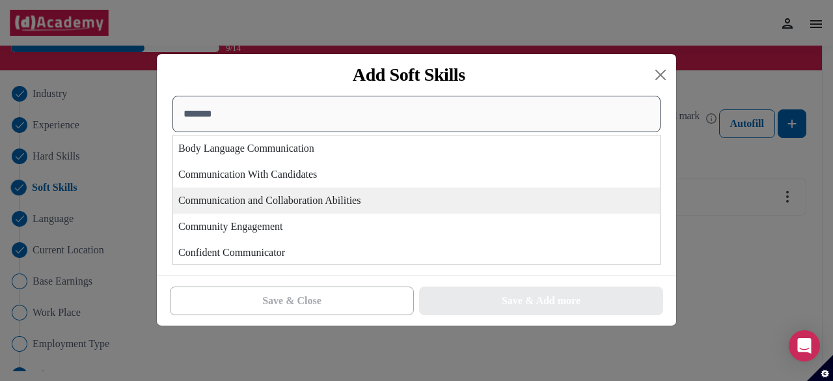
type input "*******"
click at [356, 204] on div "Communication and Collaboration Abilities" at bounding box center [416, 200] width 487 height 26
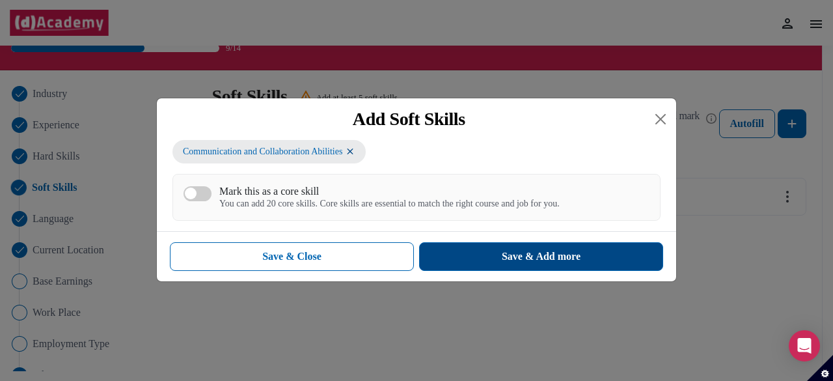
click at [495, 259] on button "Save & Add more" at bounding box center [541, 256] width 244 height 29
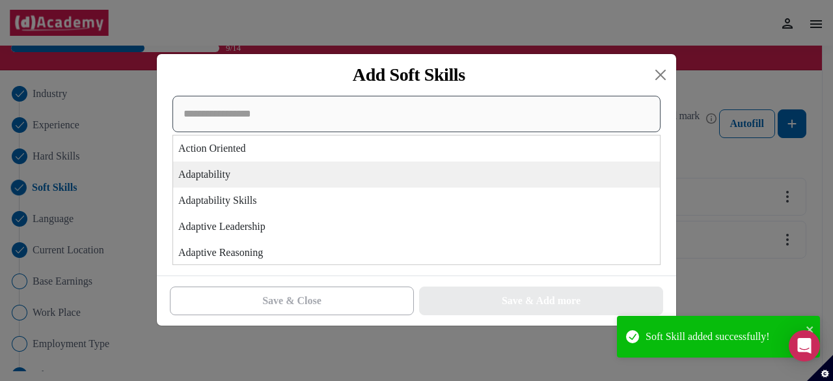
click at [316, 183] on div "Action Oriented Adaptability Adaptability Skills Adaptive Leadership Adaptive R…" at bounding box center [416, 180] width 488 height 169
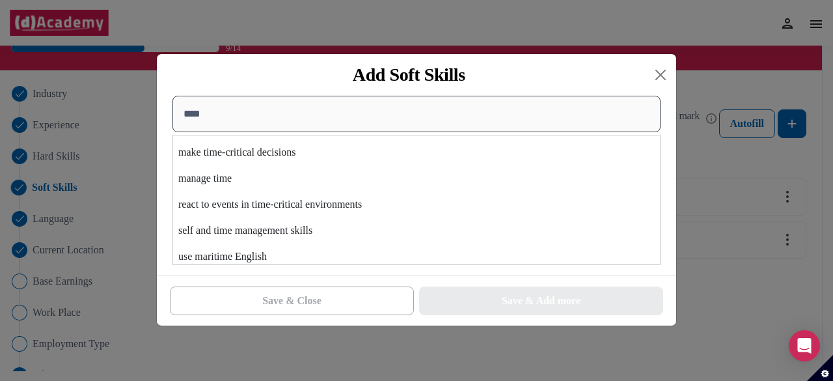
scroll to position [79, 0]
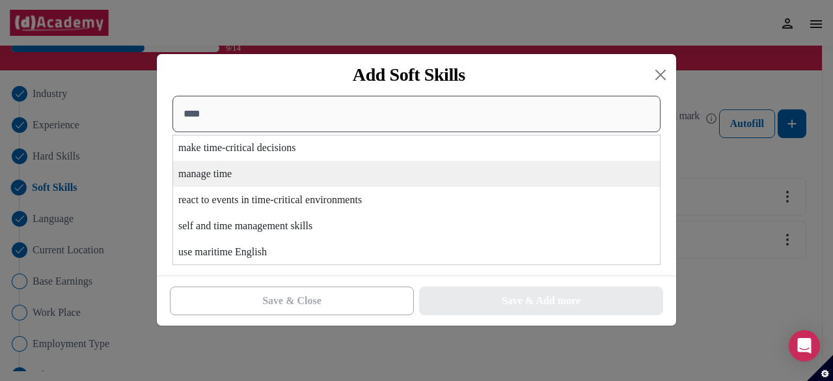
type input "****"
click at [260, 178] on div "manage time" at bounding box center [416, 174] width 487 height 26
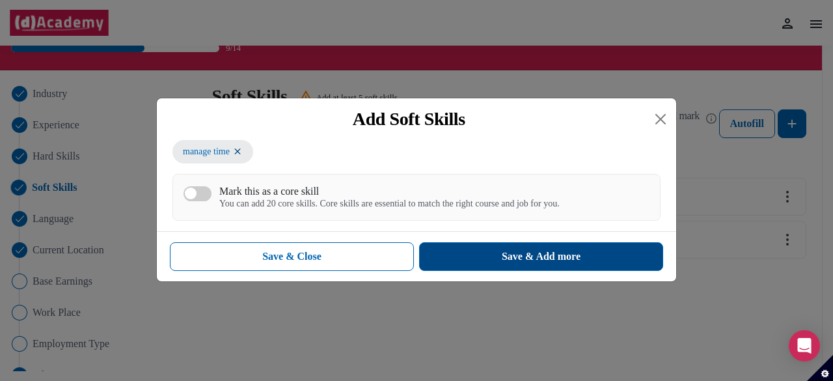
click at [503, 256] on div "Save & Add more" at bounding box center [541, 257] width 79 height 16
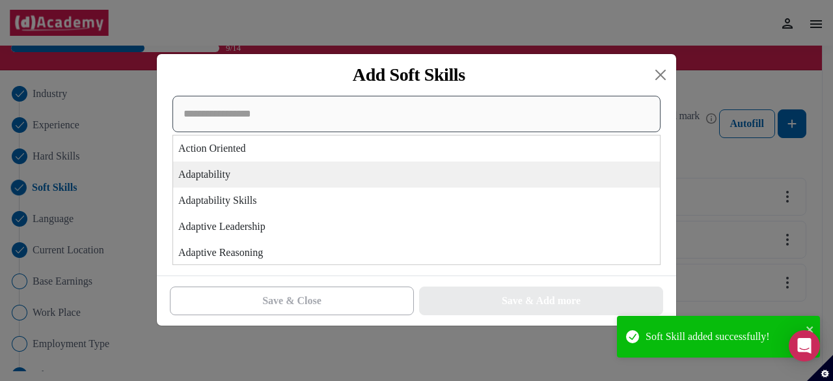
click at [322, 183] on div "Action Oriented Adaptability Adaptability Skills Adaptive Leadership Adaptive R…" at bounding box center [416, 180] width 488 height 169
click at [338, 169] on div "Adaptability" at bounding box center [416, 174] width 487 height 26
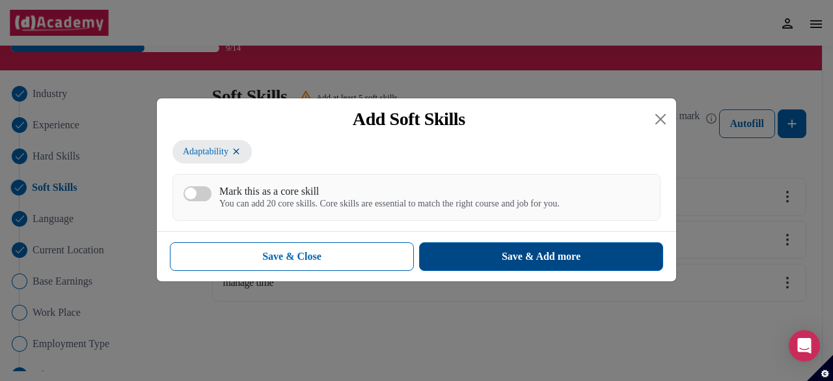
click at [491, 260] on button "Save & Add more" at bounding box center [541, 256] width 244 height 29
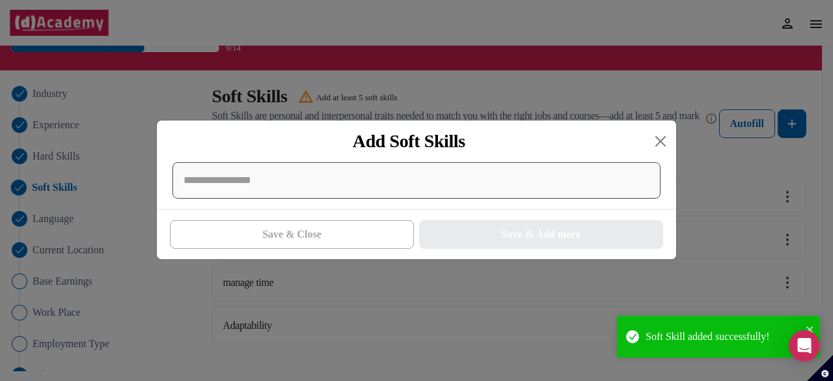
click at [357, 175] on div at bounding box center [416, 180] width 488 height 36
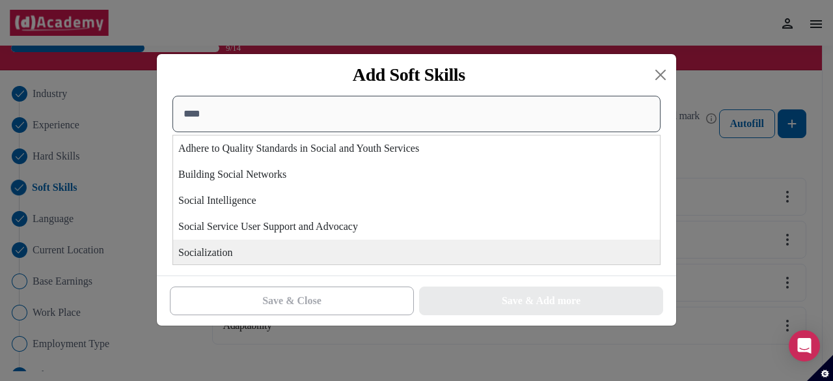
type input "****"
click at [332, 251] on div "Socialization" at bounding box center [416, 252] width 487 height 26
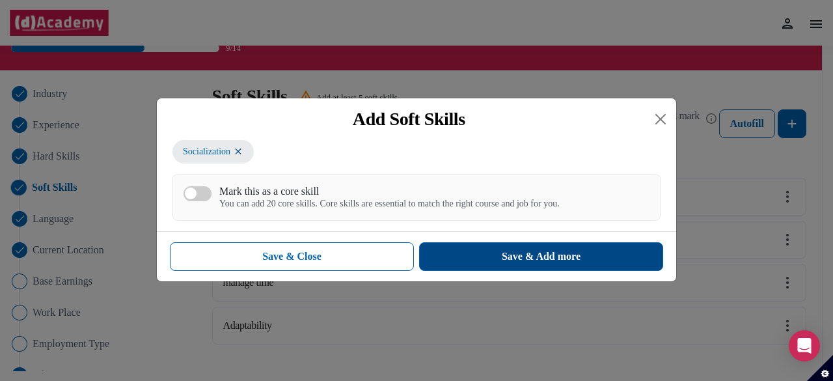
click at [438, 249] on button "Save & Add more" at bounding box center [541, 256] width 244 height 29
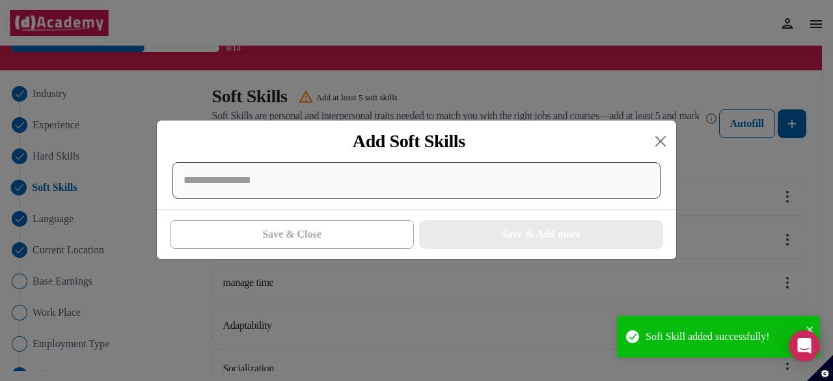
click at [320, 188] on div at bounding box center [416, 180] width 488 height 36
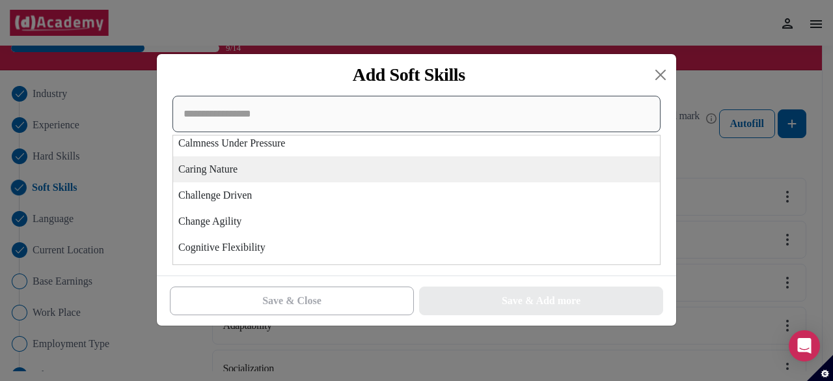
scroll to position [521, 0]
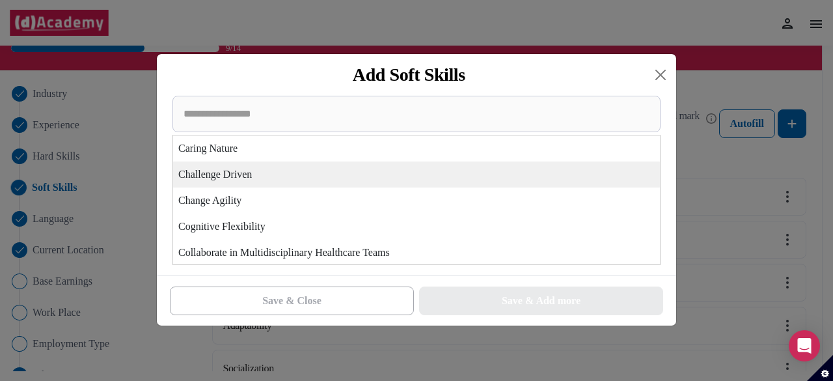
click at [321, 179] on div "Challenge Driven" at bounding box center [416, 174] width 487 height 26
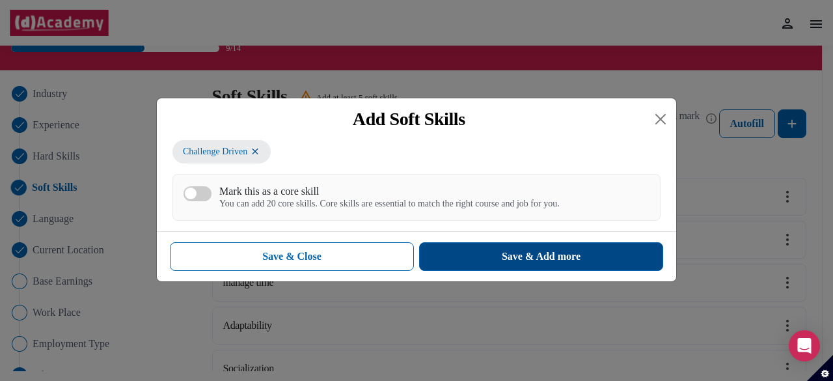
click at [505, 254] on div "Save & Add more" at bounding box center [541, 257] width 79 height 16
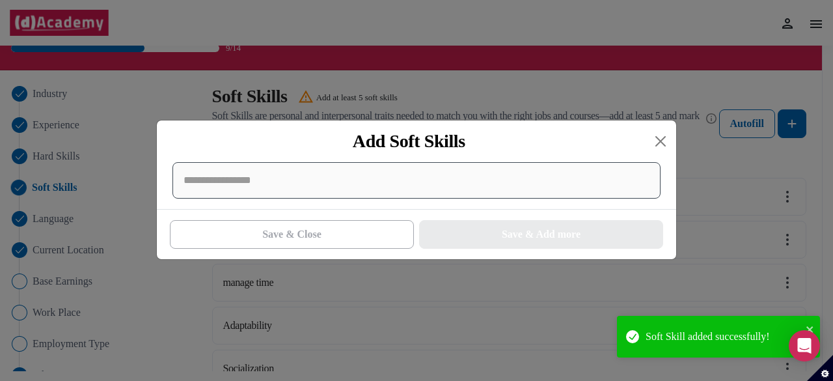
click at [419, 179] on div at bounding box center [416, 180] width 488 height 36
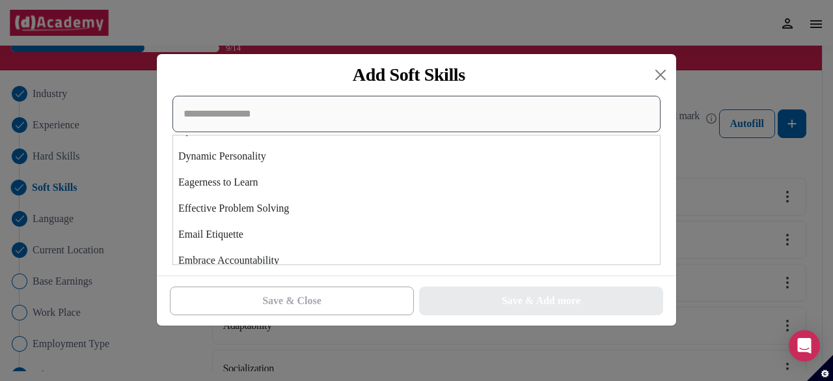
scroll to position [1692, 0]
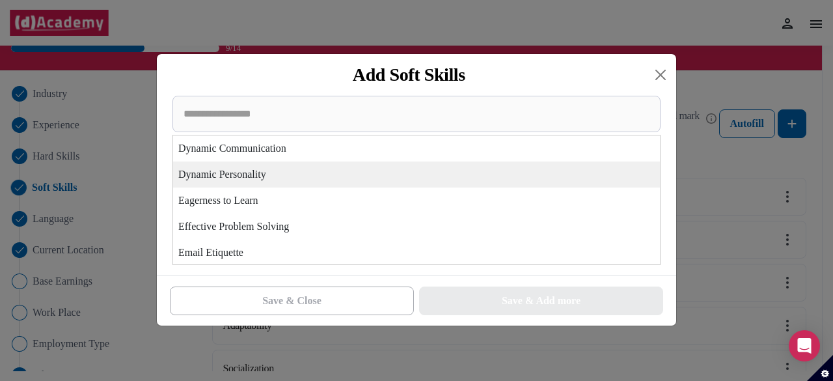
click at [264, 182] on div "Dynamic Personality" at bounding box center [416, 174] width 487 height 26
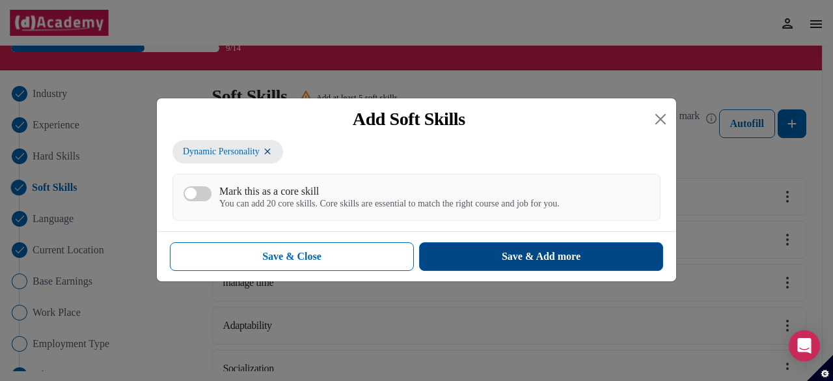
click at [496, 262] on button "Save & Add more" at bounding box center [541, 256] width 244 height 29
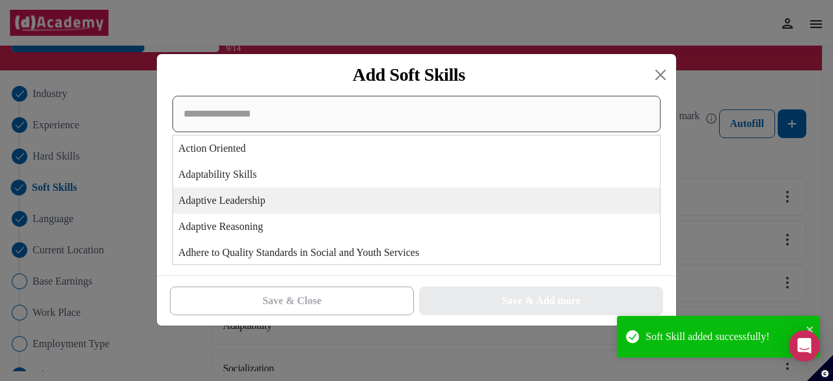
click at [318, 189] on div "Action Oriented Adaptability Skills Adaptive Leadership Adaptive Reasoning Adhe…" at bounding box center [416, 180] width 488 height 169
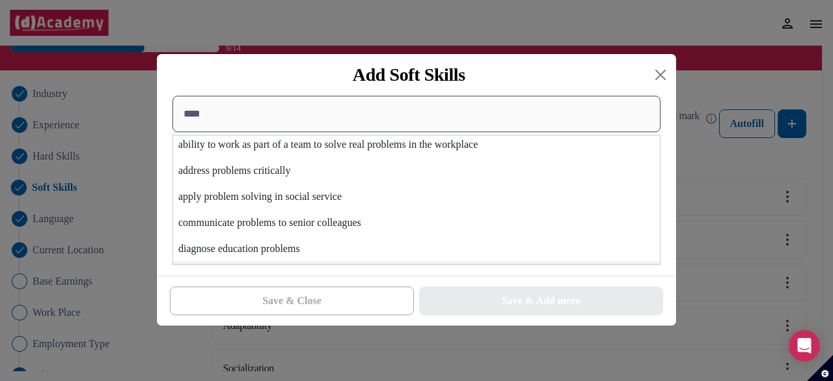
scroll to position [0, 0]
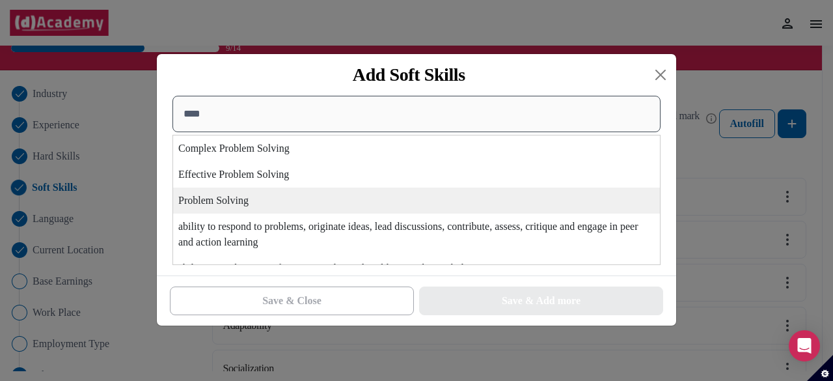
type input "****"
click at [258, 207] on div "Problem Solving" at bounding box center [416, 200] width 487 height 26
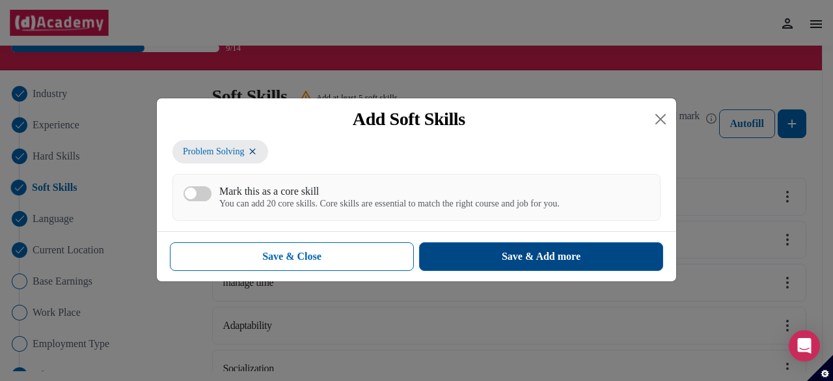
click at [489, 262] on button "Save & Add more" at bounding box center [541, 256] width 244 height 29
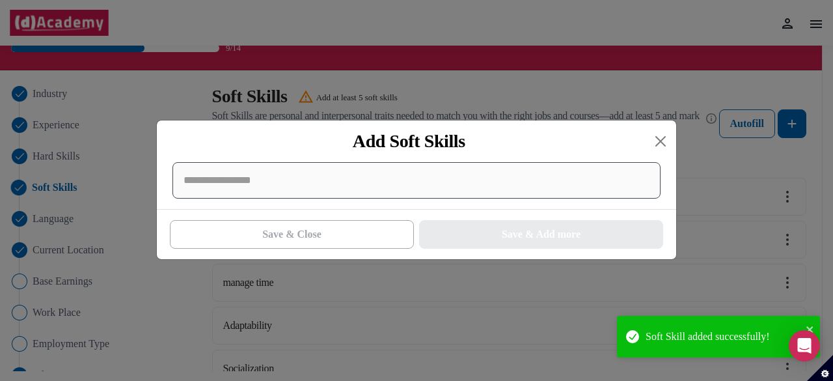
click at [395, 190] on div at bounding box center [416, 180] width 488 height 36
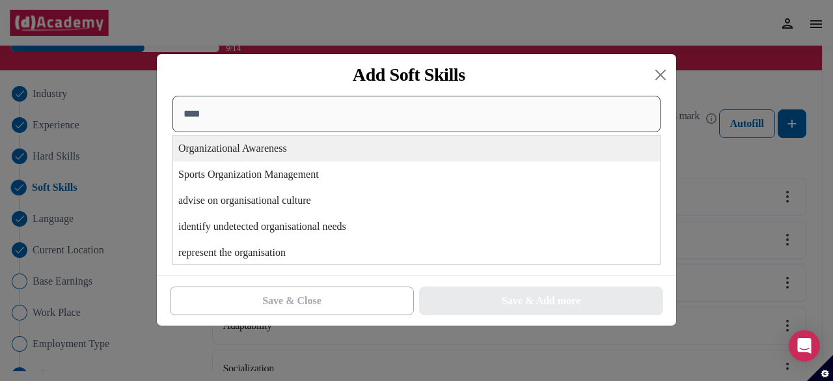
type input "****"
click at [330, 151] on div "Organizational Awareness" at bounding box center [416, 148] width 487 height 26
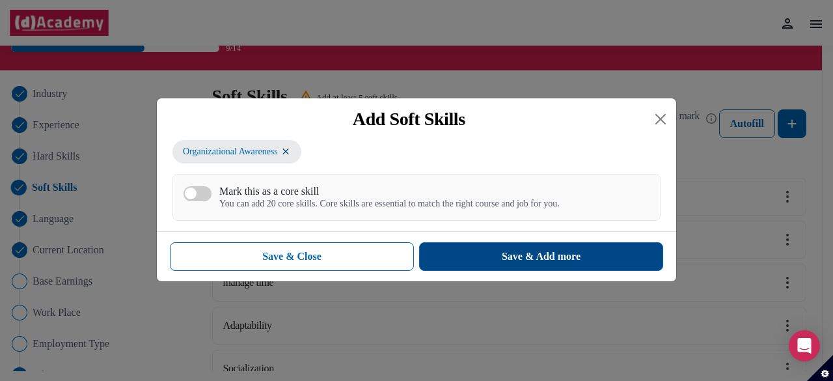
click at [519, 258] on div "Save & Add more" at bounding box center [541, 257] width 79 height 16
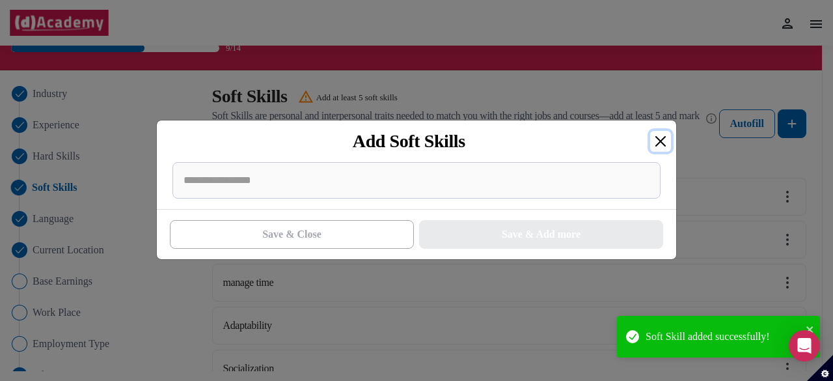
click at [655, 135] on button "Close" at bounding box center [660, 141] width 21 height 21
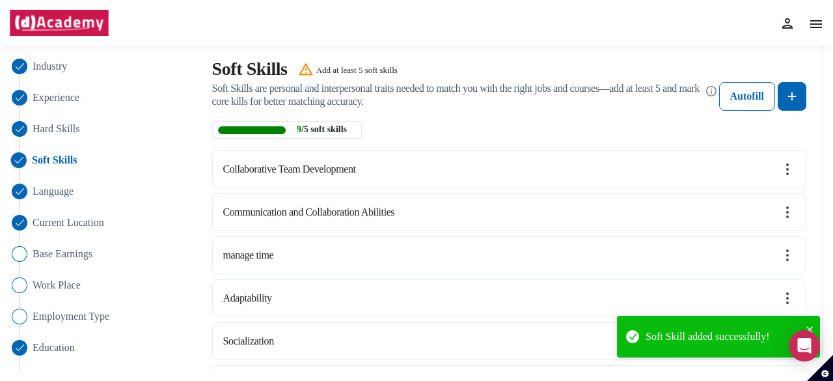
scroll to position [130, 0]
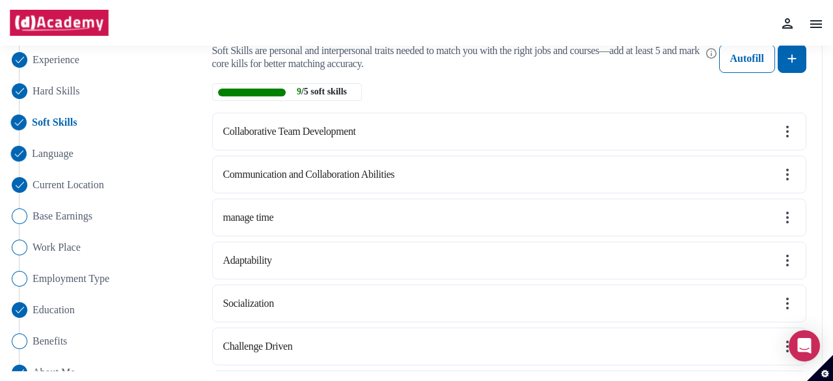
click at [59, 152] on span "Language" at bounding box center [53, 154] width 42 height 16
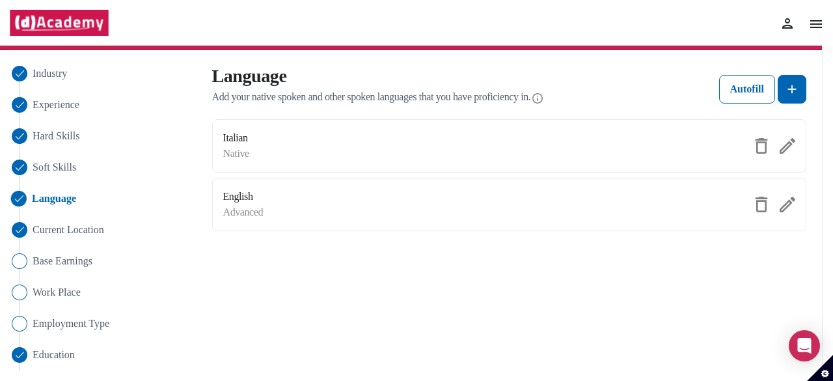
scroll to position [65, 0]
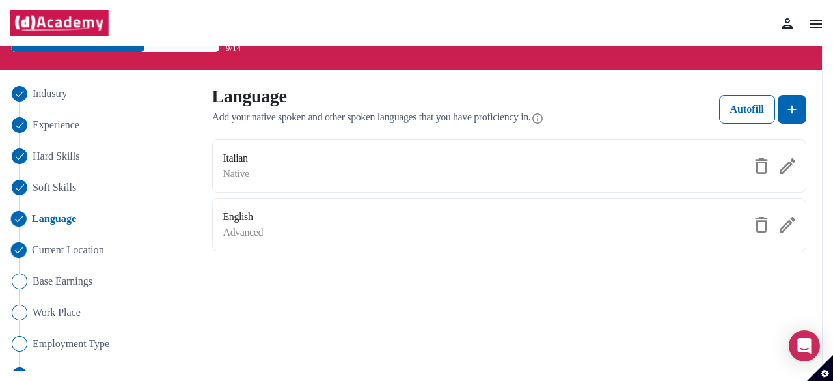
click at [64, 250] on span "Current Location" at bounding box center [68, 250] width 72 height 16
select select "*****"
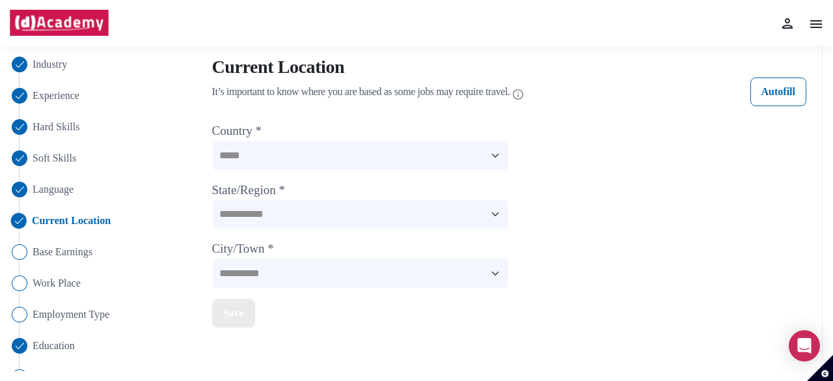
scroll to position [152, 0]
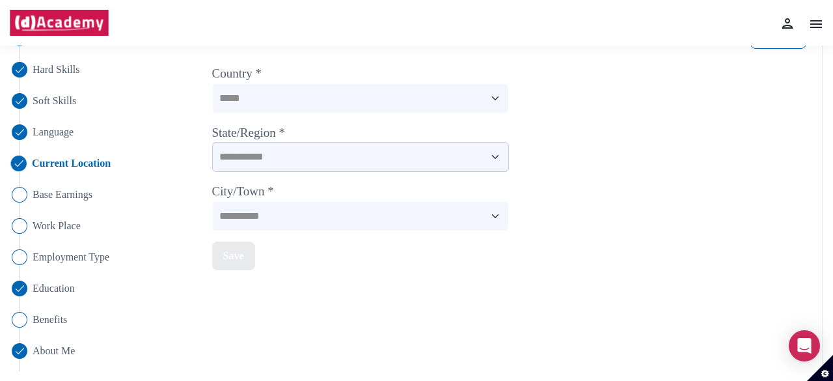
click at [281, 160] on select "**********" at bounding box center [360, 157] width 297 height 30
select select "********"
click at [212, 142] on select "**********" at bounding box center [360, 157] width 297 height 30
select select "******"
click at [242, 213] on select "**********" at bounding box center [360, 216] width 297 height 30
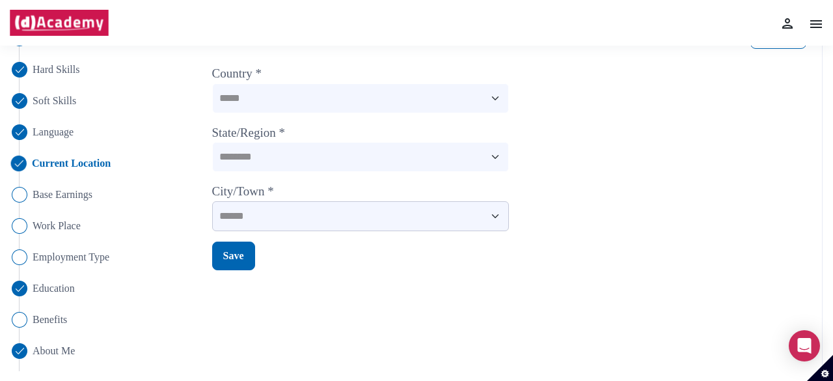
click at [212, 201] on select "**********" at bounding box center [360, 216] width 297 height 30
click at [228, 253] on div "Save" at bounding box center [233, 256] width 21 height 16
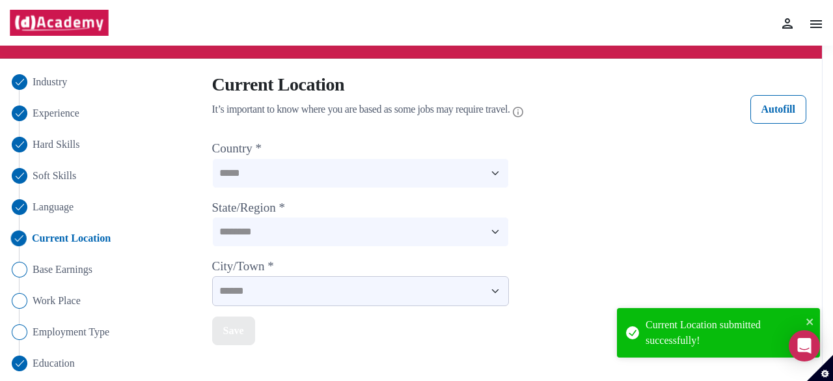
scroll to position [130, 0]
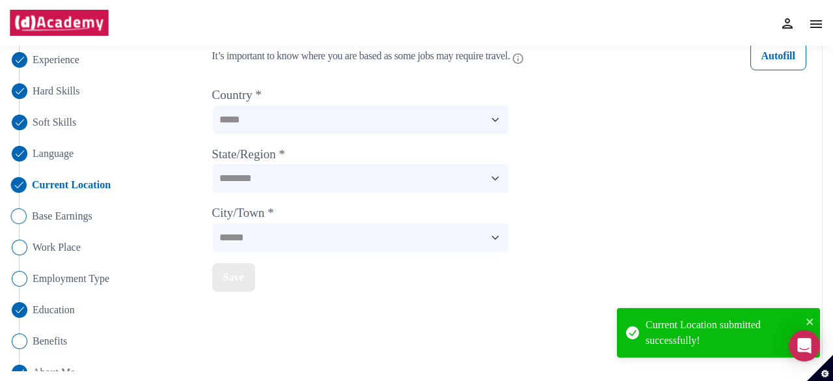
click at [70, 221] on span "Base Earnings" at bounding box center [62, 216] width 61 height 16
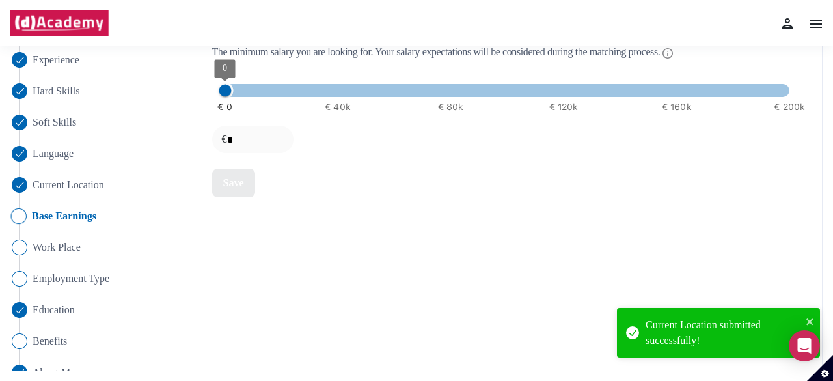
scroll to position [0, 0]
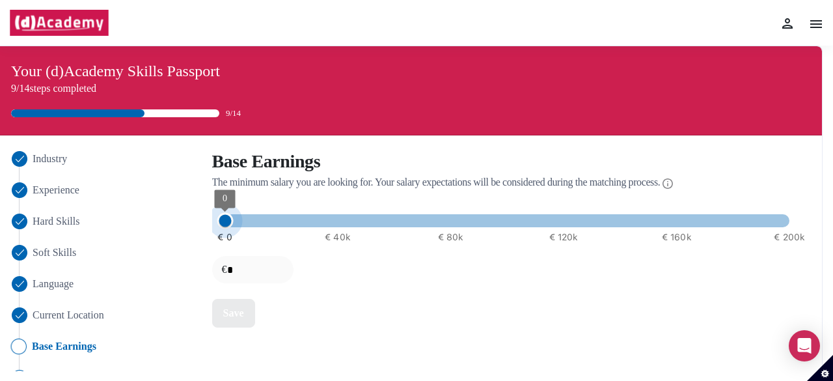
type input "****"
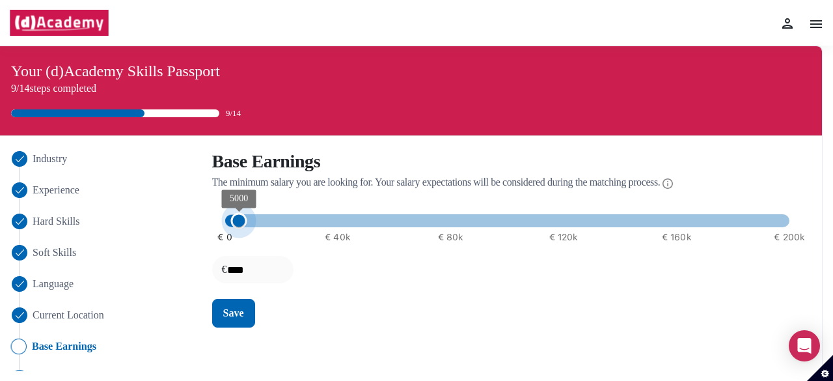
type input "*****"
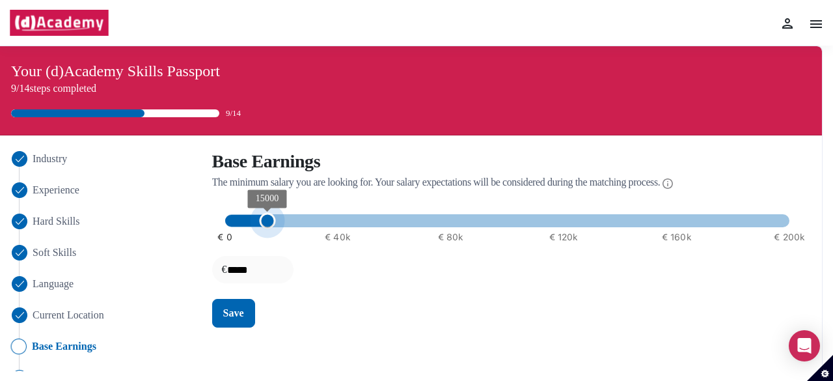
type input "*****"
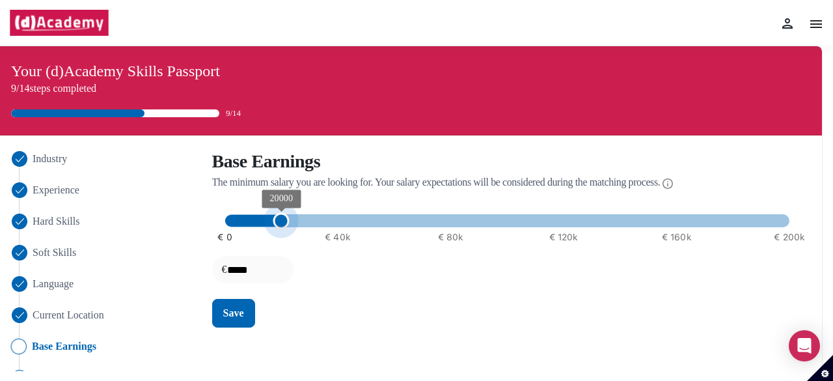
drag, startPoint x: 228, startPoint y: 223, endPoint x: 286, endPoint y: 221, distance: 58.0
click at [286, 221] on span "20000" at bounding box center [281, 221] width 16 height 16
click at [243, 308] on div "Save" at bounding box center [233, 313] width 21 height 16
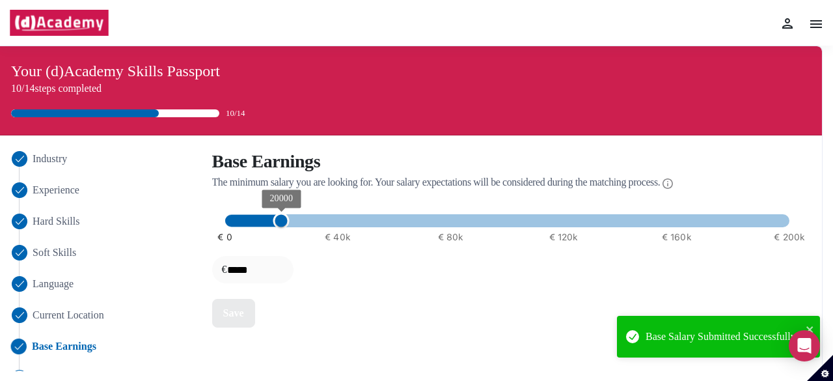
scroll to position [195, 0]
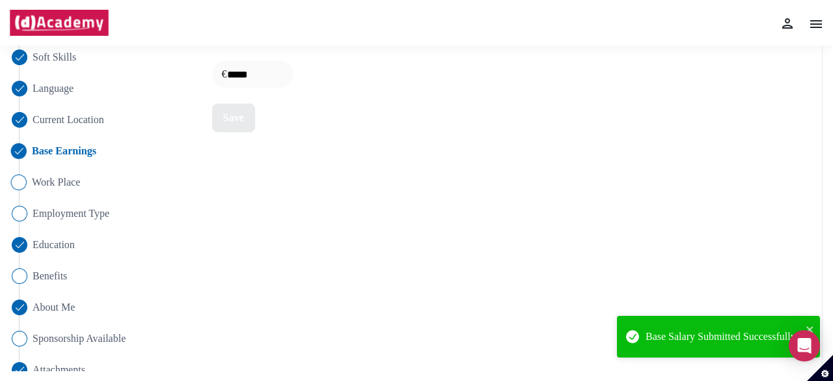
click at [62, 188] on span "Work Place" at bounding box center [56, 182] width 49 height 16
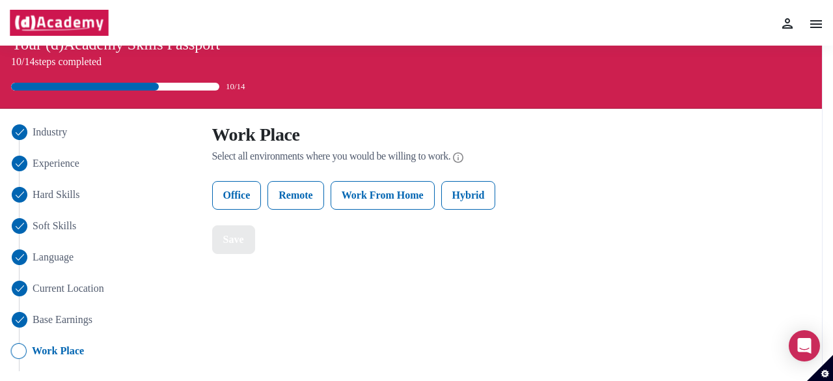
scroll to position [0, 0]
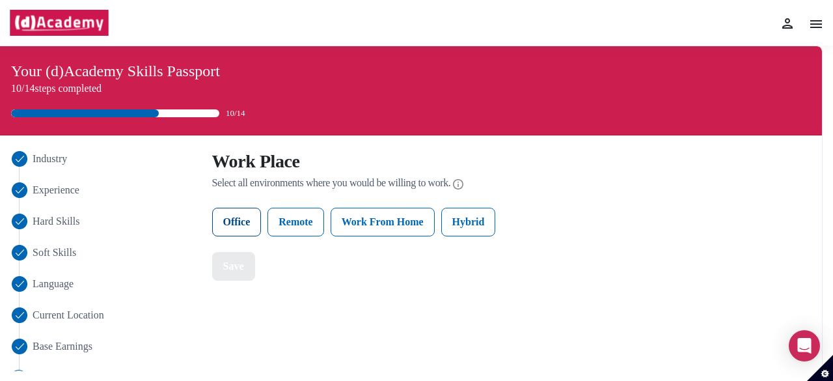
click at [243, 223] on label "Office" at bounding box center [236, 222] width 49 height 29
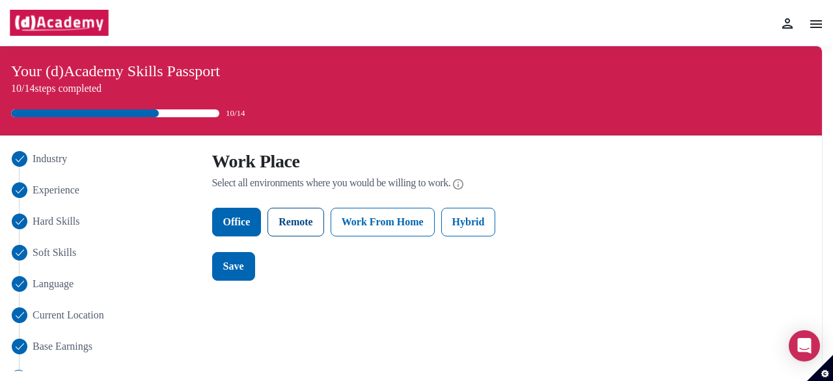
click at [302, 219] on label "Remote" at bounding box center [295, 222] width 56 height 29
click at [368, 218] on label "Work From Home" at bounding box center [383, 222] width 104 height 29
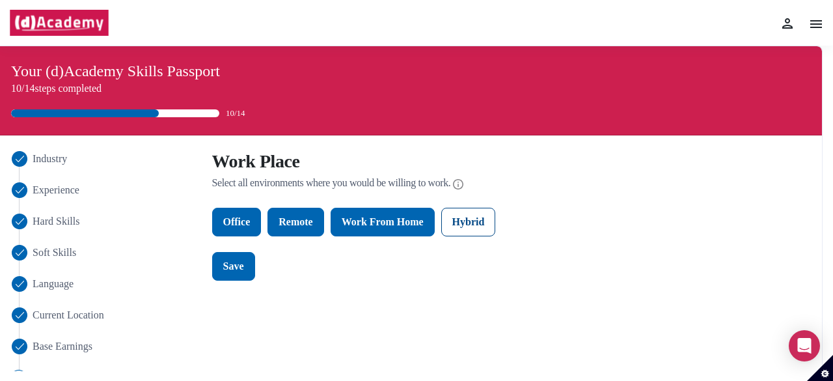
click at [462, 222] on label "Hybrid" at bounding box center [468, 222] width 55 height 29
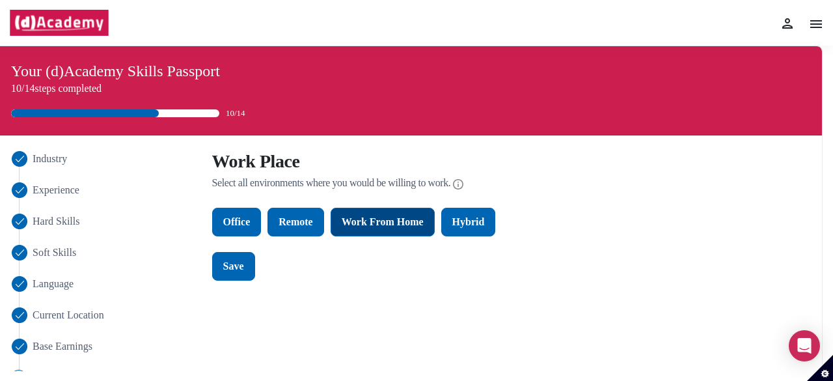
click at [382, 228] on label "Work From Home" at bounding box center [383, 222] width 104 height 29
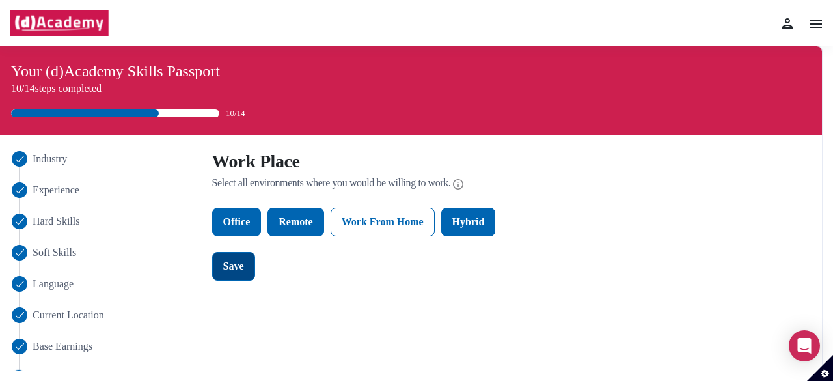
click at [226, 266] on div "Save" at bounding box center [233, 266] width 21 height 16
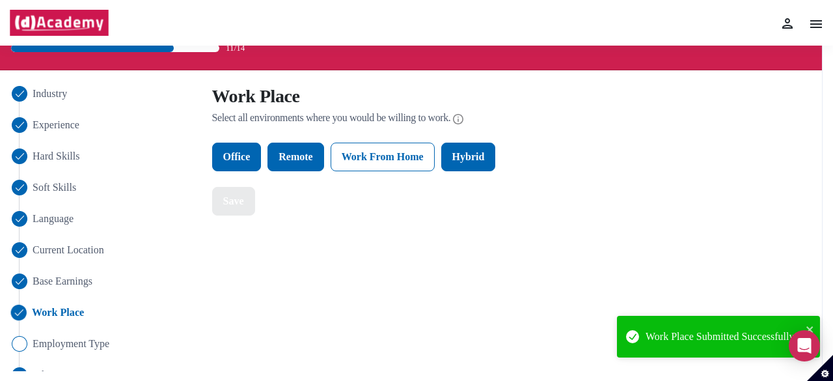
scroll to position [130, 0]
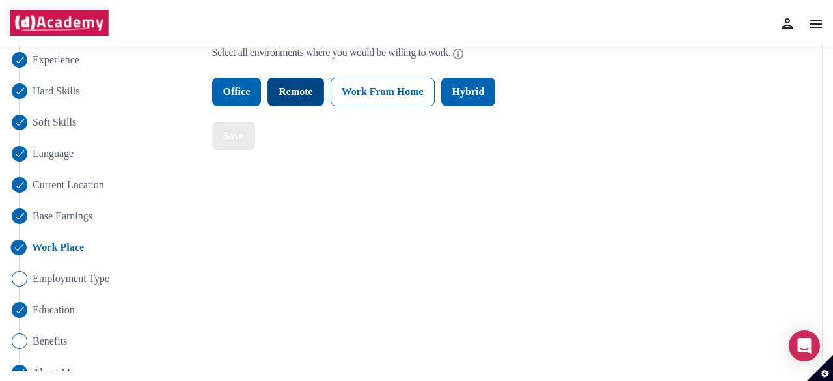
click at [295, 94] on label "Remote" at bounding box center [295, 91] width 56 height 29
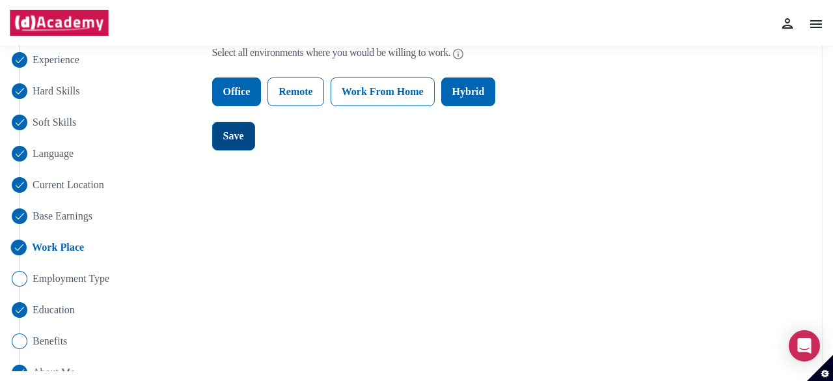
click at [247, 133] on button "Save" at bounding box center [233, 136] width 43 height 29
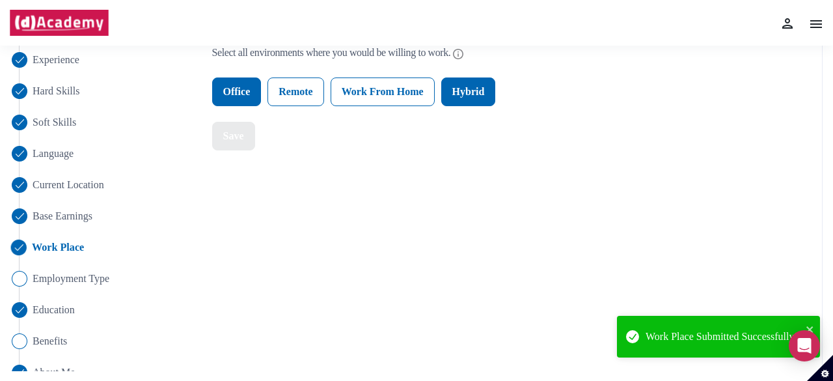
scroll to position [195, 0]
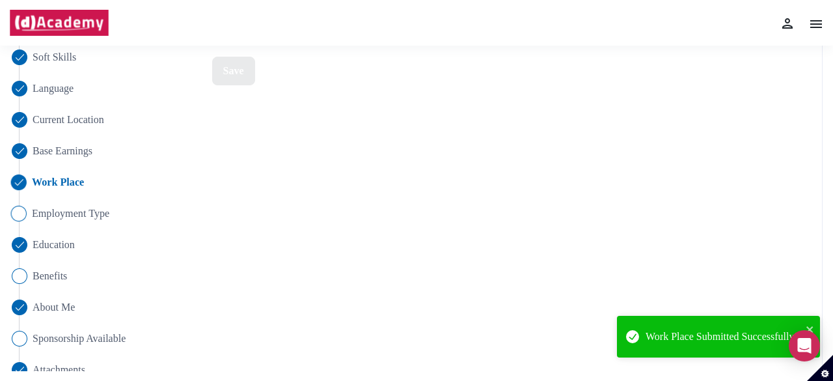
click at [109, 214] on span "Employment Type" at bounding box center [70, 214] width 77 height 16
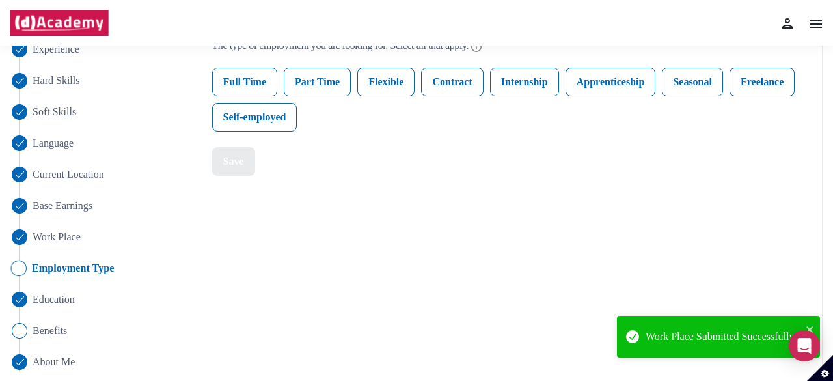
scroll to position [65, 0]
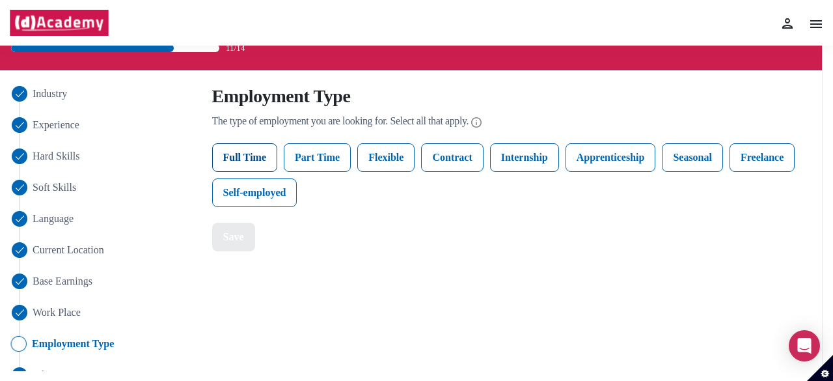
click at [253, 159] on label "Full Time" at bounding box center [245, 157] width 66 height 29
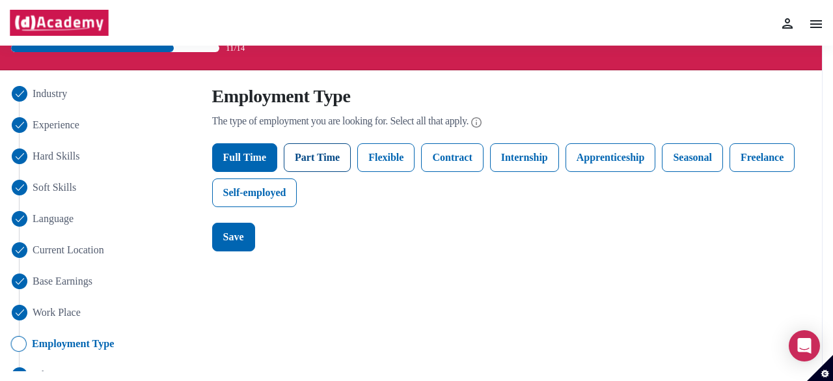
click at [310, 157] on label "Part Time" at bounding box center [317, 157] width 67 height 29
click at [377, 154] on label "Flexible" at bounding box center [385, 157] width 57 height 29
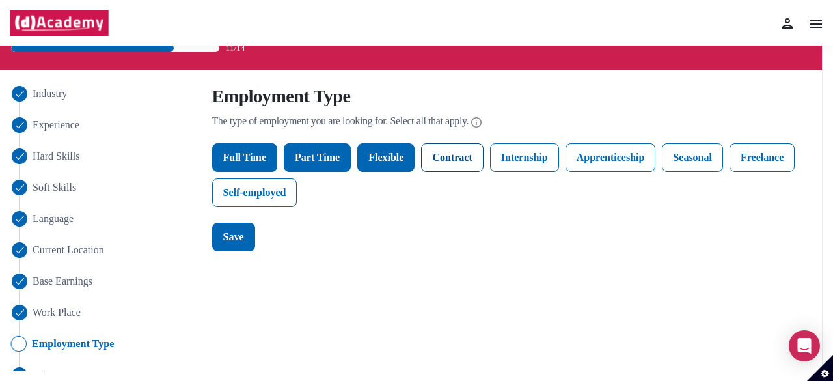
click at [451, 152] on label "Contract" at bounding box center [452, 157] width 62 height 29
click at [524, 152] on label "Internship" at bounding box center [524, 157] width 69 height 29
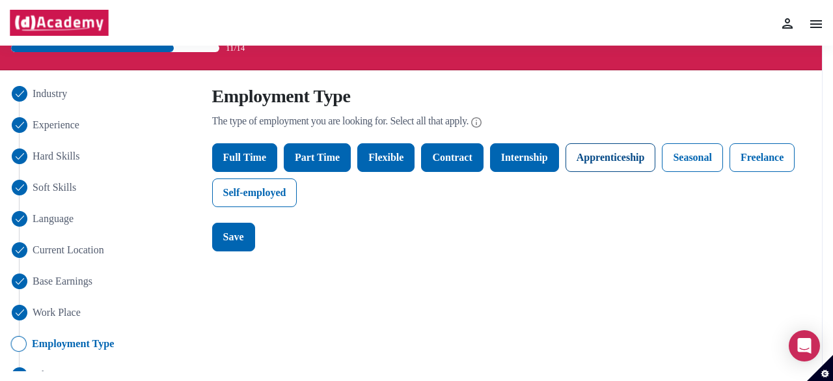
click at [591, 152] on label "Apprenticeship" at bounding box center [610, 157] width 90 height 29
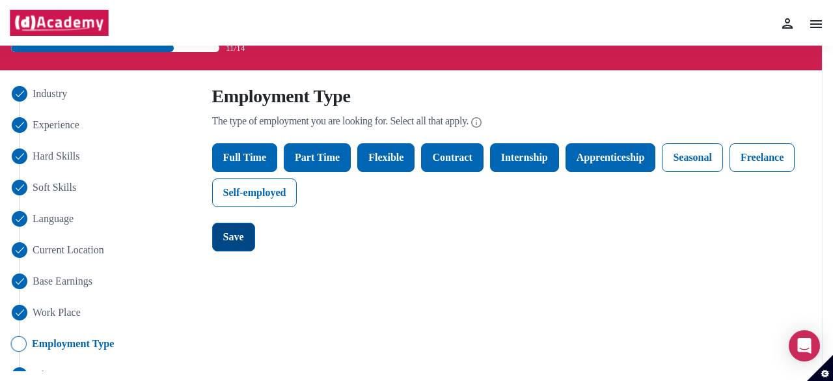
click at [244, 243] on div "Save" at bounding box center [233, 237] width 21 height 16
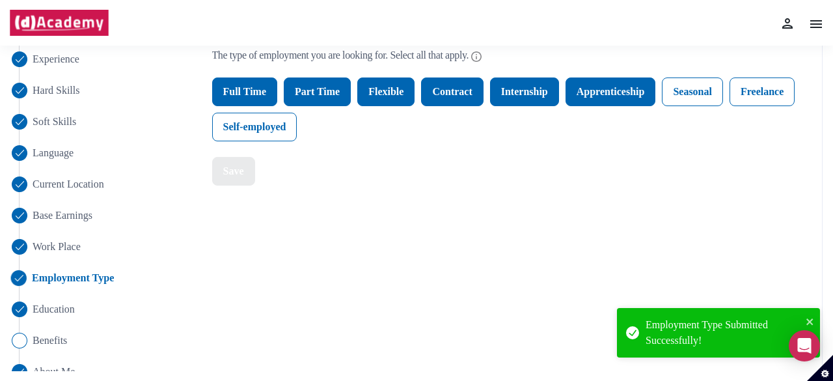
scroll to position [195, 0]
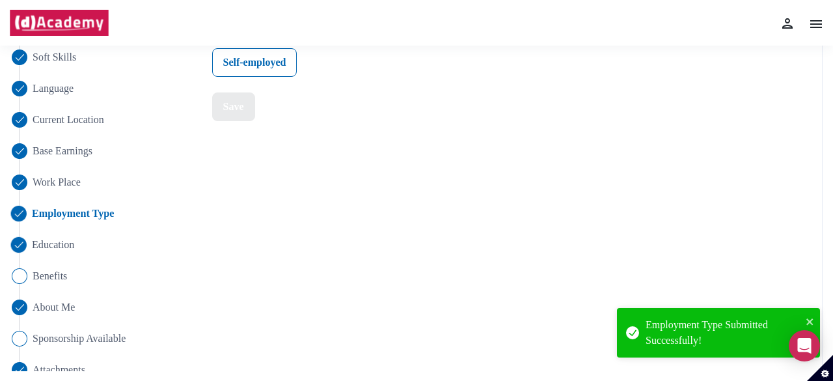
click at [73, 249] on span "Education" at bounding box center [53, 245] width 43 height 16
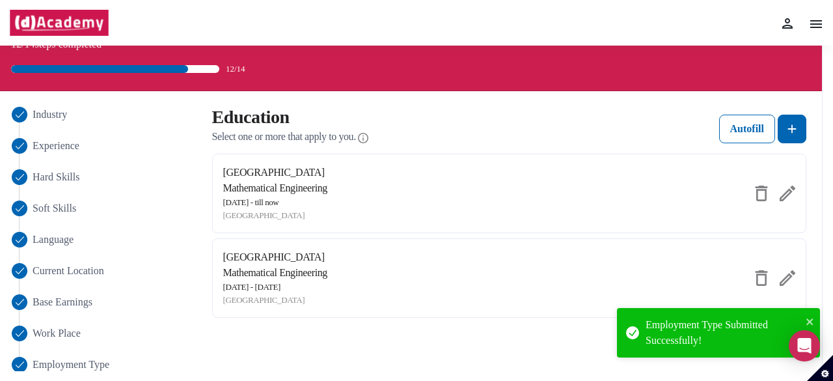
scroll to position [65, 0]
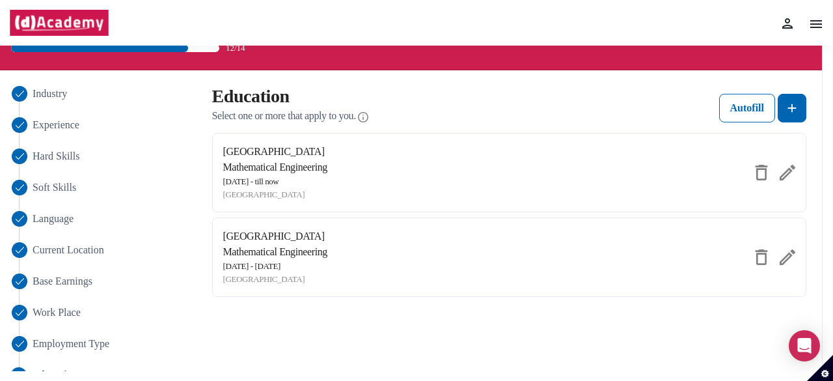
click at [784, 257] on img at bounding box center [788, 257] width 16 height 16
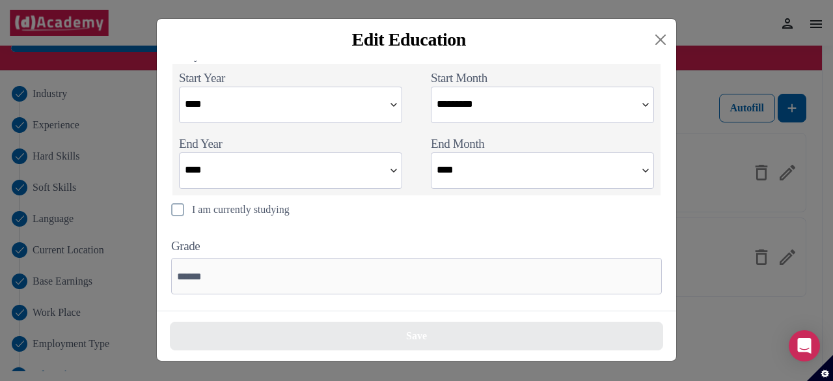
scroll to position [289, 0]
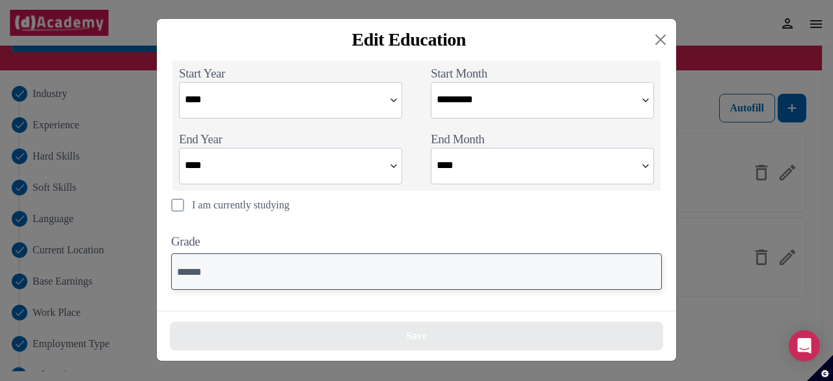
drag, startPoint x: 212, startPoint y: 275, endPoint x: 195, endPoint y: 275, distance: 17.6
click at [195, 275] on input "******" at bounding box center [416, 271] width 491 height 36
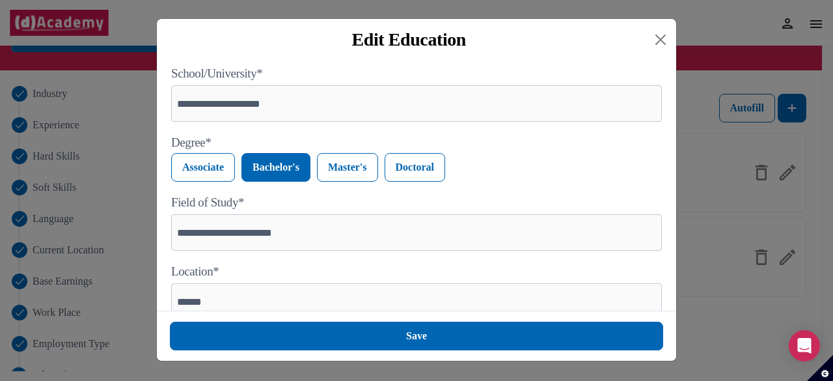
scroll to position [0, 0]
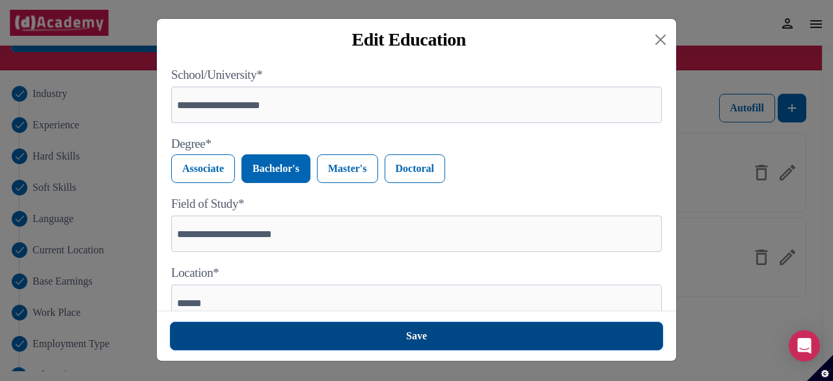
type input "***"
click at [418, 332] on div "Save" at bounding box center [416, 336] width 21 height 16
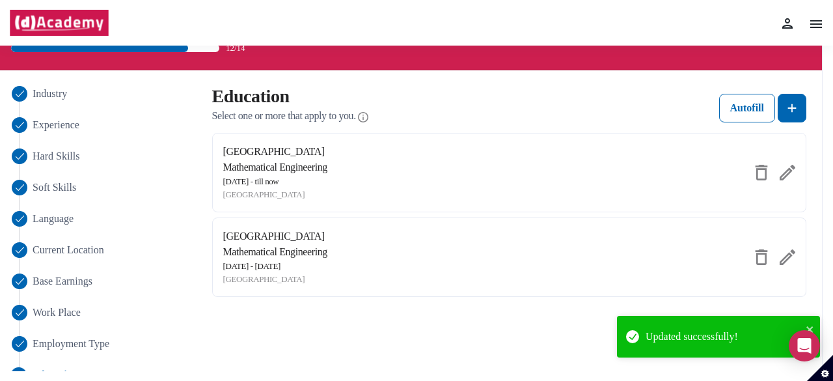
click at [556, 173] on div "[GEOGRAPHIC_DATA] Mathematical Engineering [DATE] - till now [GEOGRAPHIC_DATA]" at bounding box center [509, 172] width 595 height 79
click at [790, 170] on img at bounding box center [788, 173] width 16 height 16
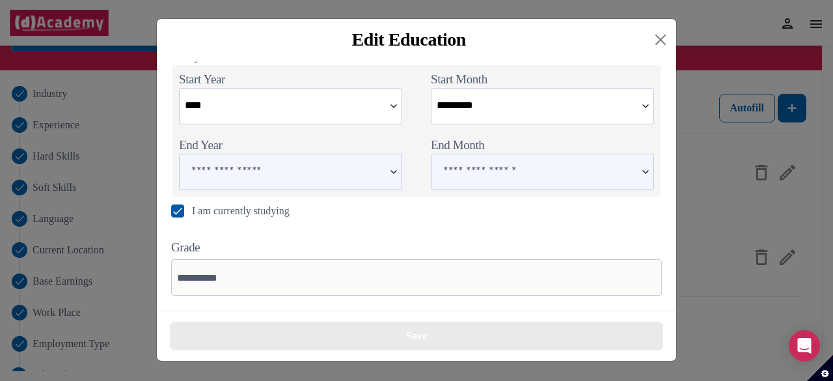
scroll to position [289, 0]
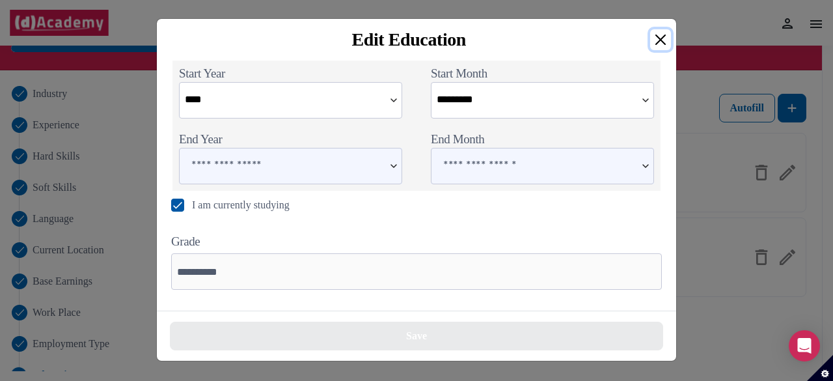
click at [661, 45] on button "Close" at bounding box center [660, 39] width 21 height 21
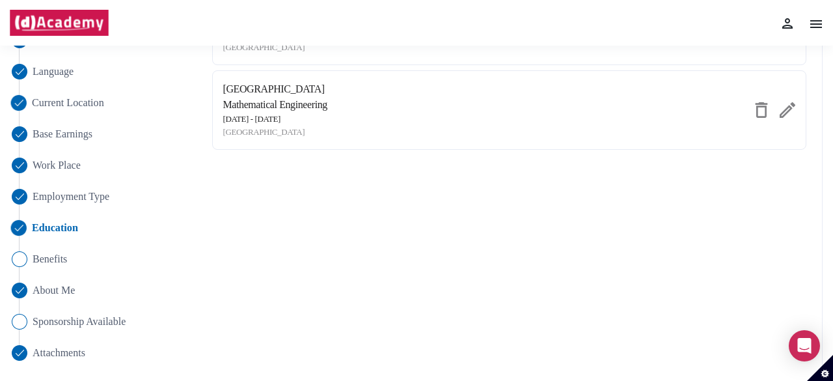
scroll to position [217, 0]
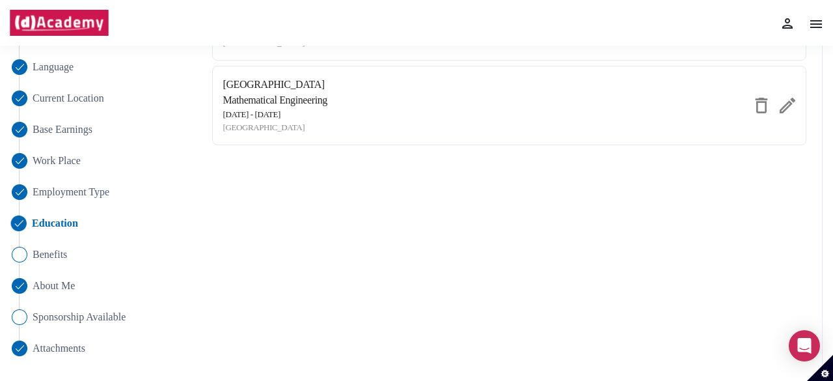
click at [50, 264] on ul "Industry Experience Hard Skills Soft Skills Language Current Location Base Earn…" at bounding box center [102, 145] width 188 height 422
click at [52, 254] on span "Benefits" at bounding box center [49, 255] width 35 height 16
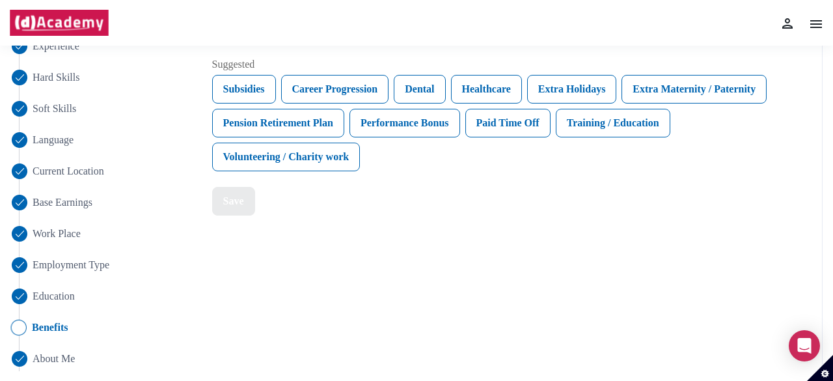
scroll to position [87, 0]
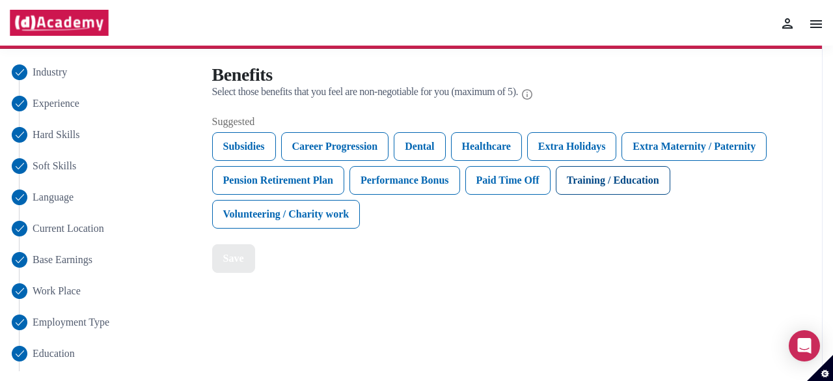
click at [629, 187] on div "Training / Education" at bounding box center [613, 180] width 115 height 29
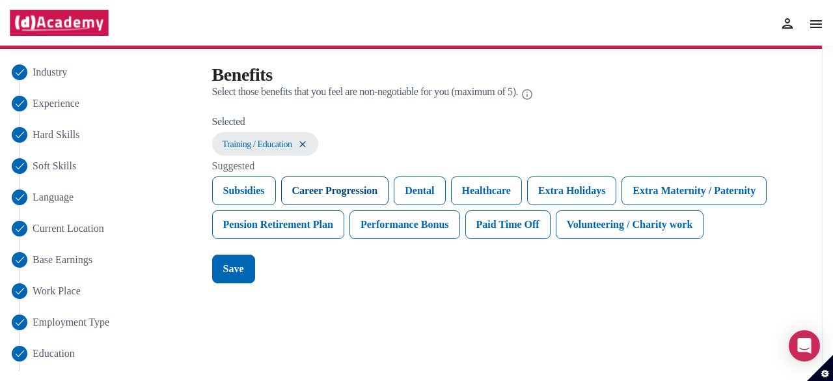
click at [325, 189] on div "Career Progression" at bounding box center [335, 190] width 108 height 29
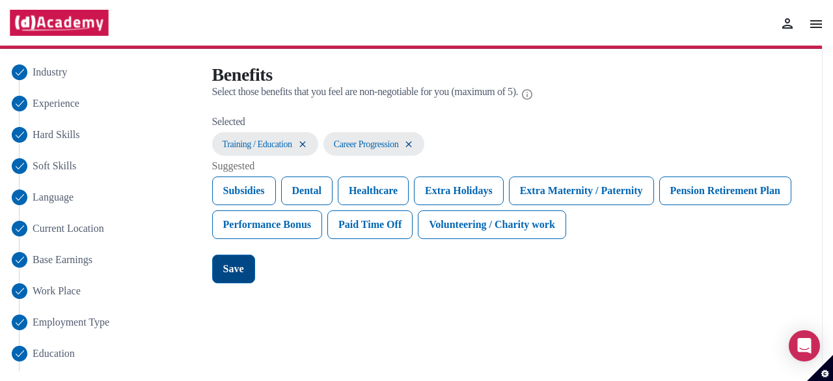
click at [233, 269] on div "Save" at bounding box center [233, 269] width 21 height 16
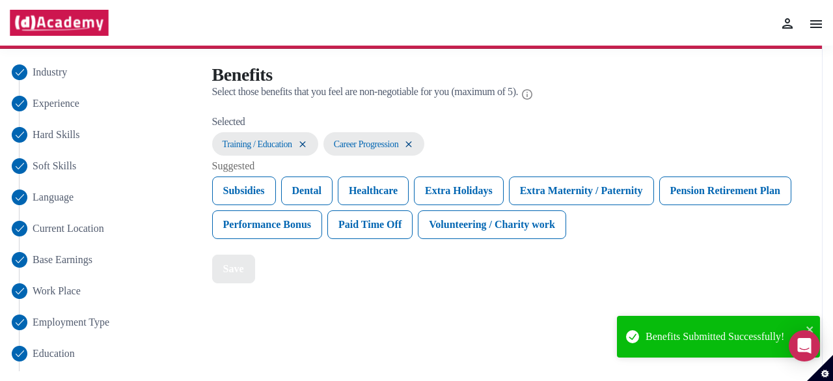
scroll to position [217, 0]
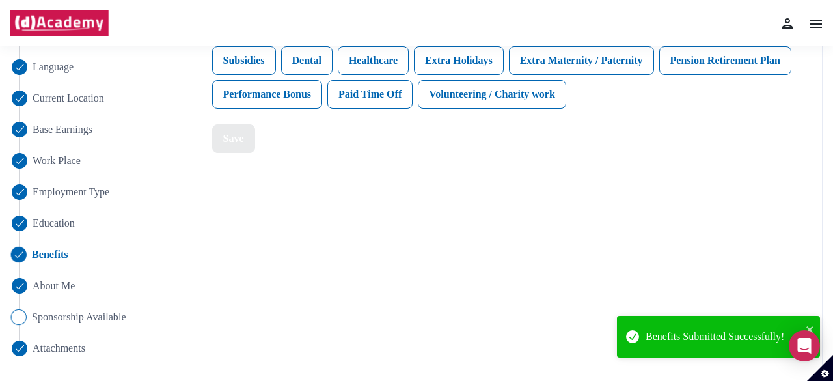
click at [94, 314] on span "Sponsorship Available" at bounding box center [79, 317] width 94 height 16
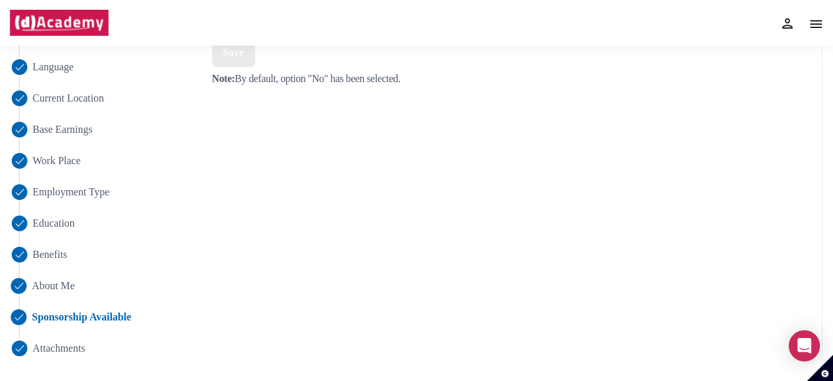
click at [64, 282] on span "About Me" at bounding box center [53, 286] width 43 height 16
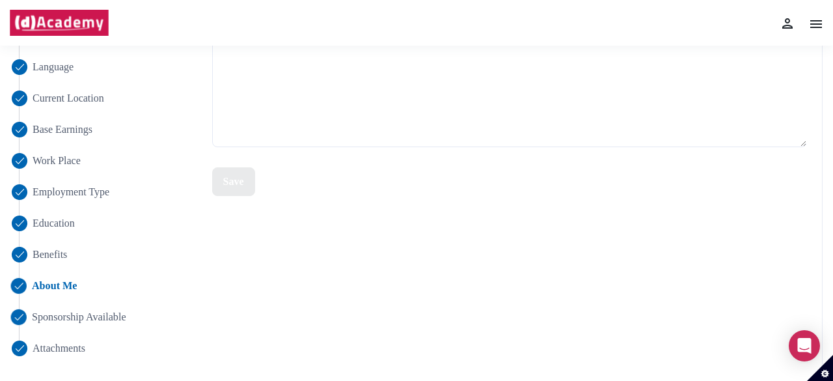
click at [81, 321] on span "Sponsorship Available" at bounding box center [79, 317] width 94 height 16
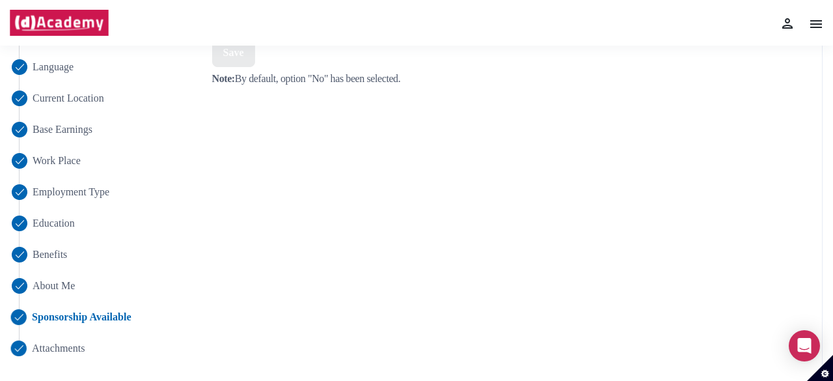
click at [66, 348] on span "Attachments" at bounding box center [58, 348] width 53 height 16
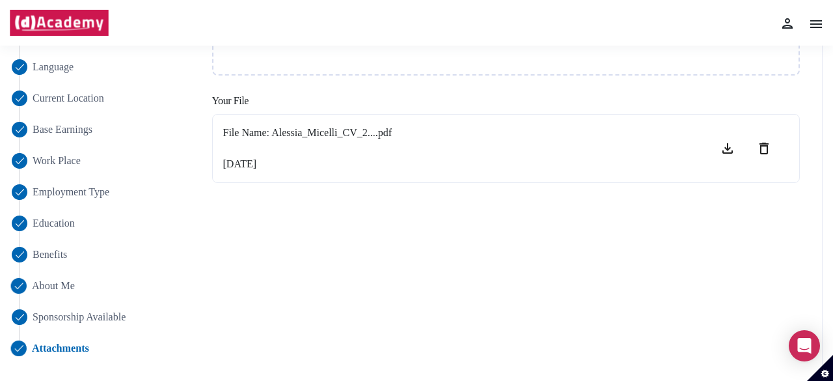
click at [46, 278] on span "About Me" at bounding box center [53, 286] width 43 height 16
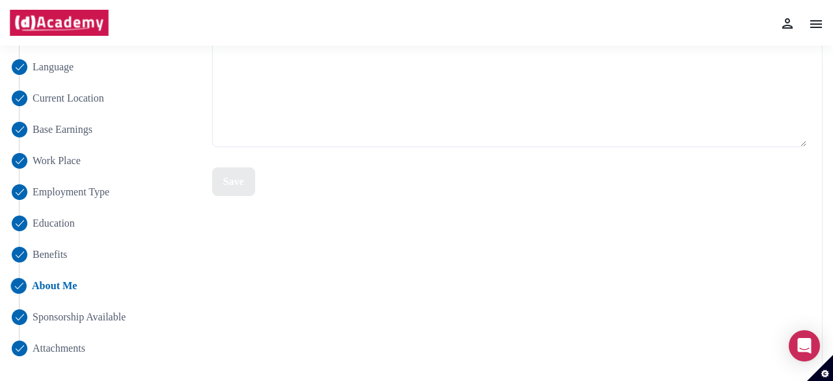
scroll to position [0, 0]
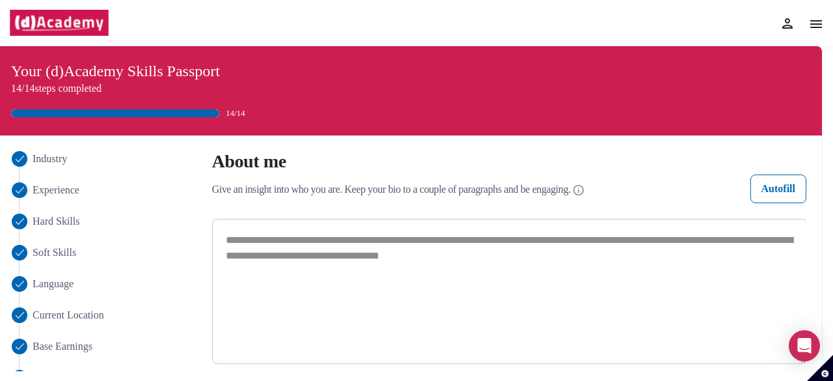
click at [295, 239] on textarea "**********" at bounding box center [509, 291] width 595 height 144
drag, startPoint x: 553, startPoint y: 265, endPoint x: 86, endPoint y: 223, distance: 469.1
click at [86, 226] on div "**********" at bounding box center [407, 362] width 813 height 422
paste textarea "**********"
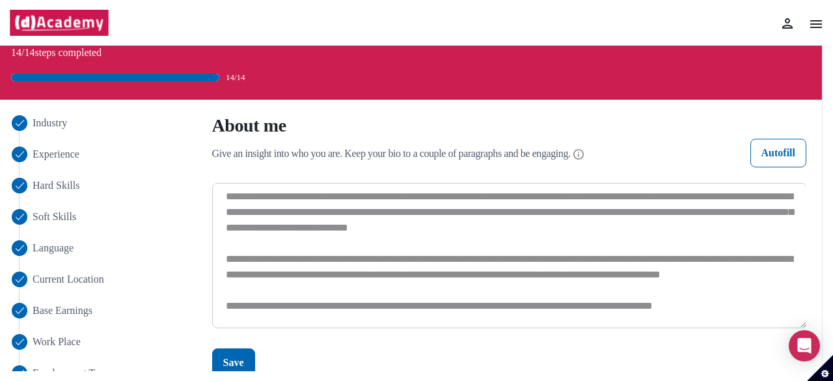
scroll to position [130, 0]
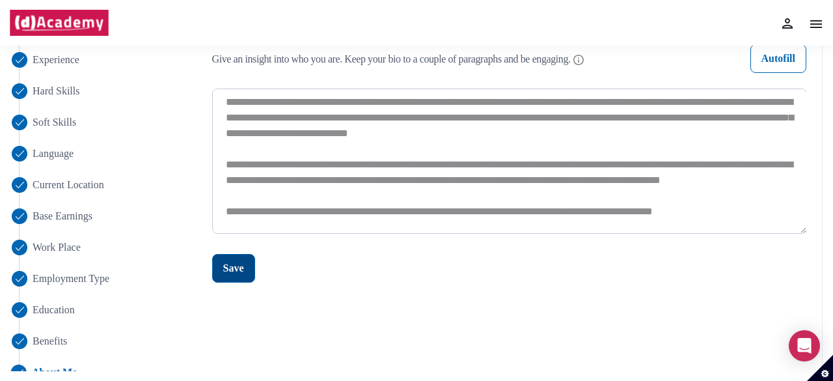
type textarea "**********"
click at [230, 265] on div "Save" at bounding box center [233, 268] width 21 height 16
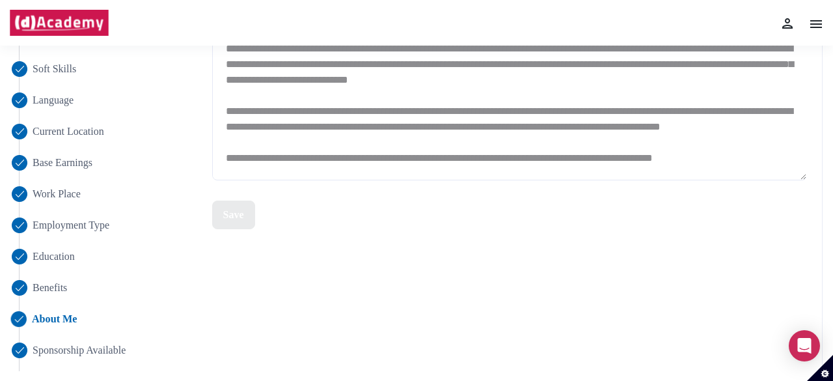
scroll to position [217, 0]
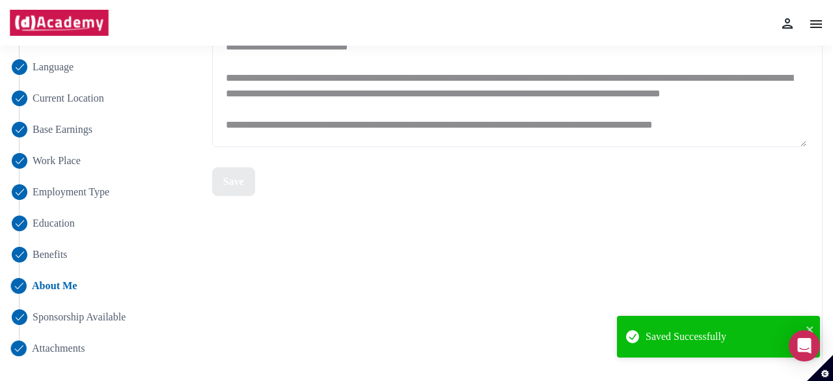
click at [79, 347] on span "Attachments" at bounding box center [58, 348] width 53 height 16
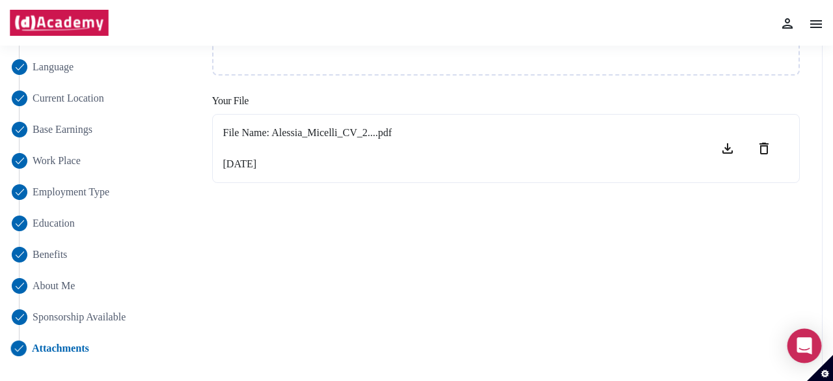
click at [806, 335] on div "Open Intercom Messenger" at bounding box center [804, 346] width 34 height 34
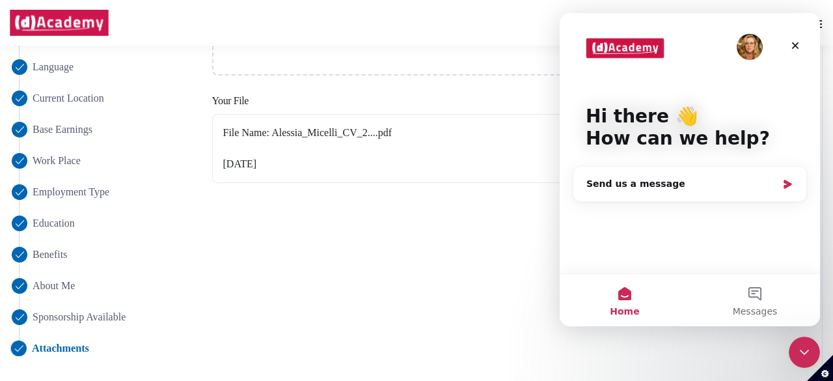
scroll to position [0, 0]
click at [484, 285] on div "Industry Experience Hard Skills Soft Skills Language Current Location Base Earn…" at bounding box center [407, 145] width 813 height 422
click at [799, 48] on icon "Close" at bounding box center [795, 45] width 10 height 10
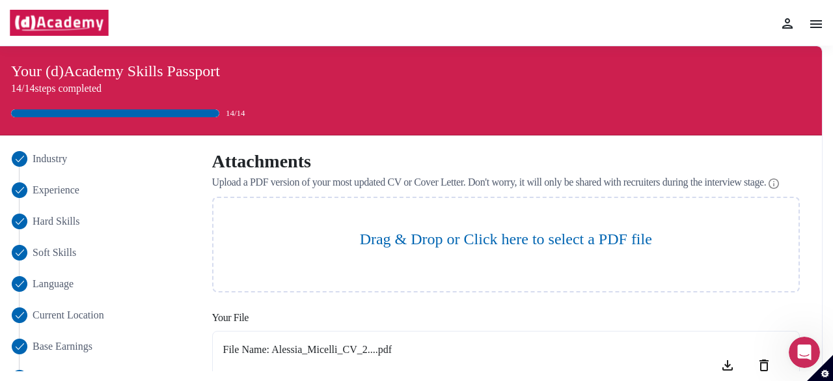
click at [824, 20] on div "Home My passport Learning Job matches Messages Notifications 0 Settings Feedbac…" at bounding box center [416, 23] width 833 height 46
click at [819, 22] on img at bounding box center [816, 24] width 16 height 16
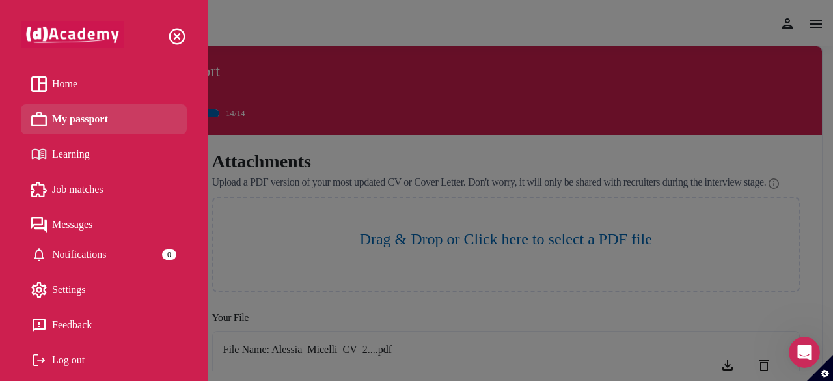
click at [78, 191] on span "Job matches" at bounding box center [77, 190] width 51 height 20
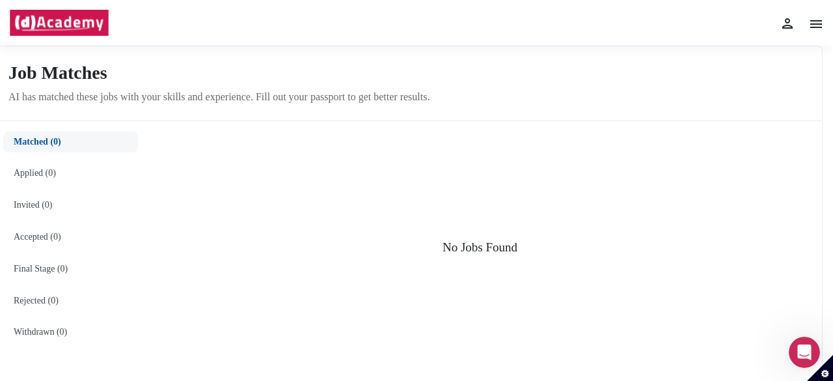
click at [820, 33] on link at bounding box center [816, 22] width 16 height 23
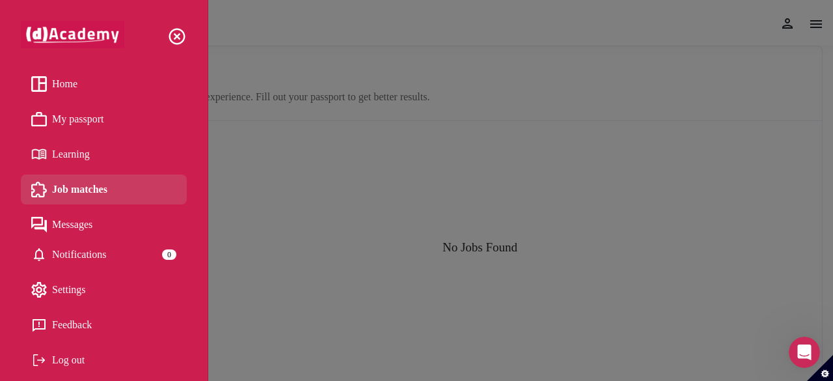
click at [91, 78] on link "Home" at bounding box center [103, 84] width 145 height 20
